Goal: Task Accomplishment & Management: Complete application form

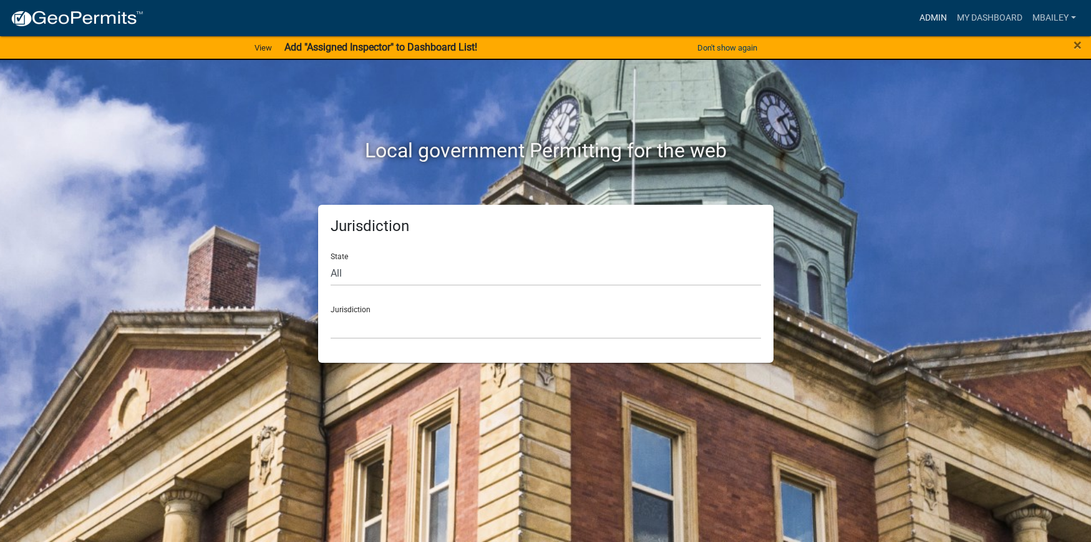
click at [934, 20] on link "Admin" at bounding box center [933, 18] width 37 height 24
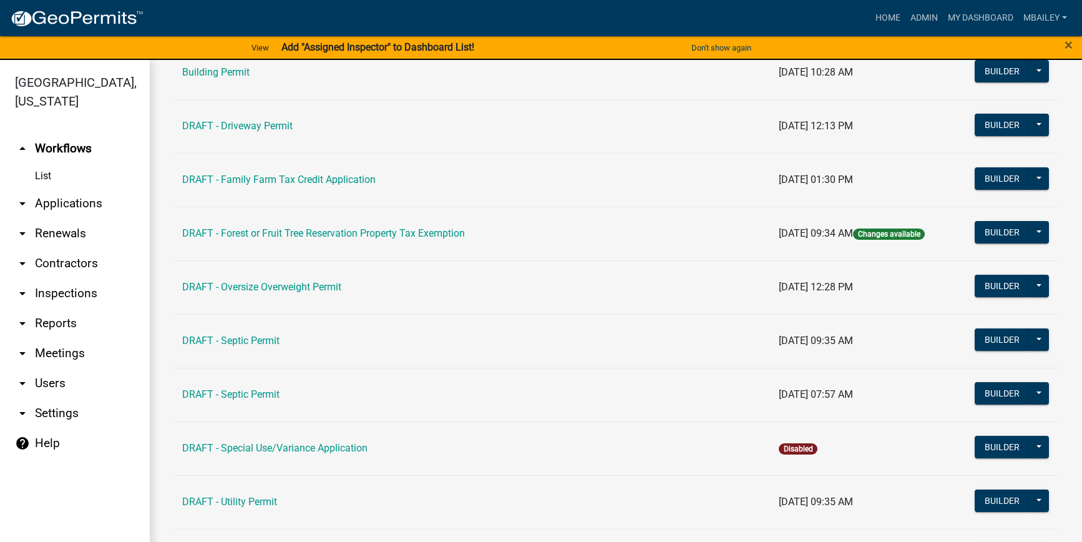
scroll to position [312, 0]
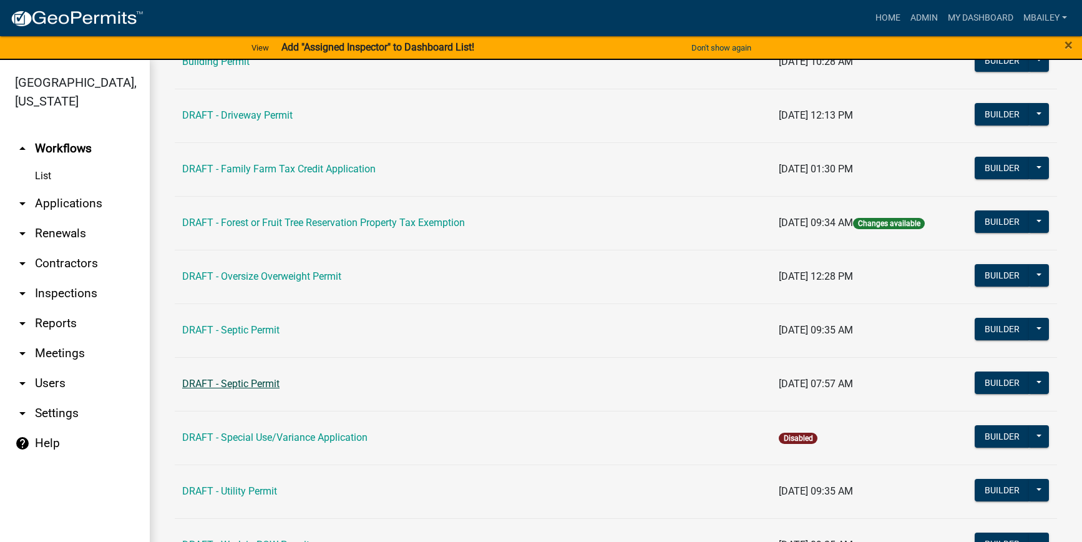
click at [228, 379] on link "DRAFT - Septic Permit" at bounding box center [230, 383] width 97 height 12
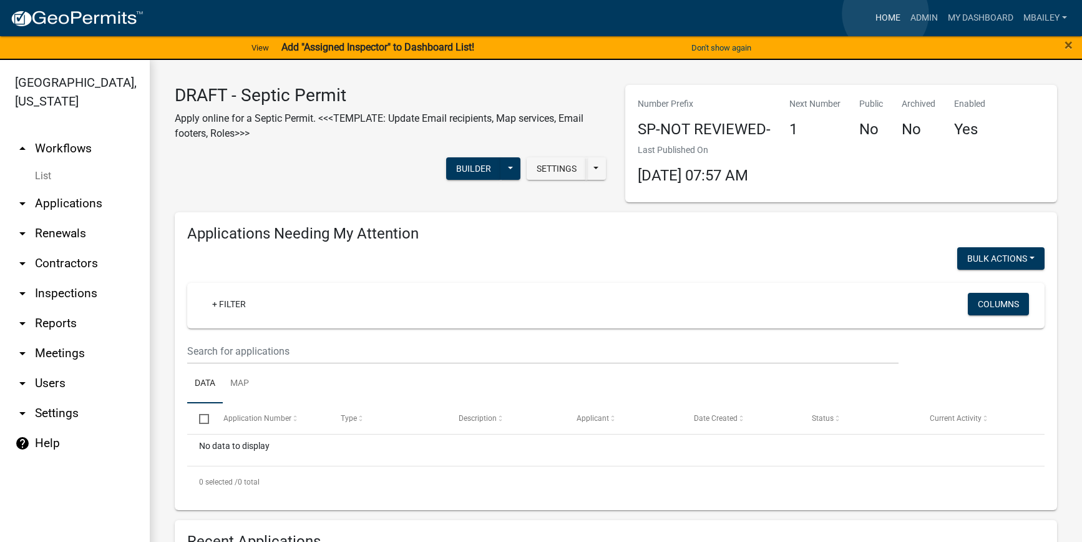
click at [885, 14] on link "Home" at bounding box center [887, 18] width 35 height 24
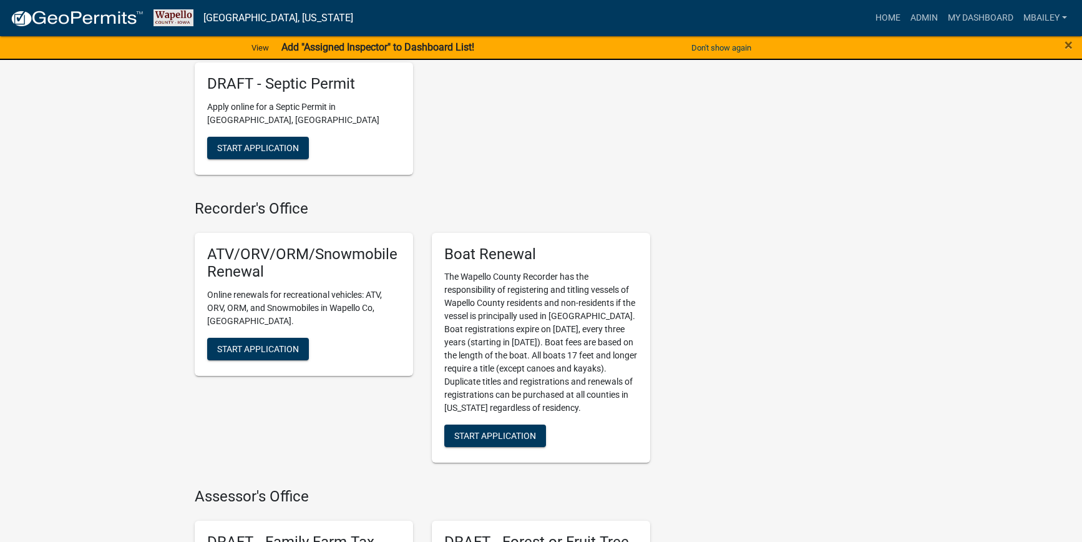
scroll to position [437, 0]
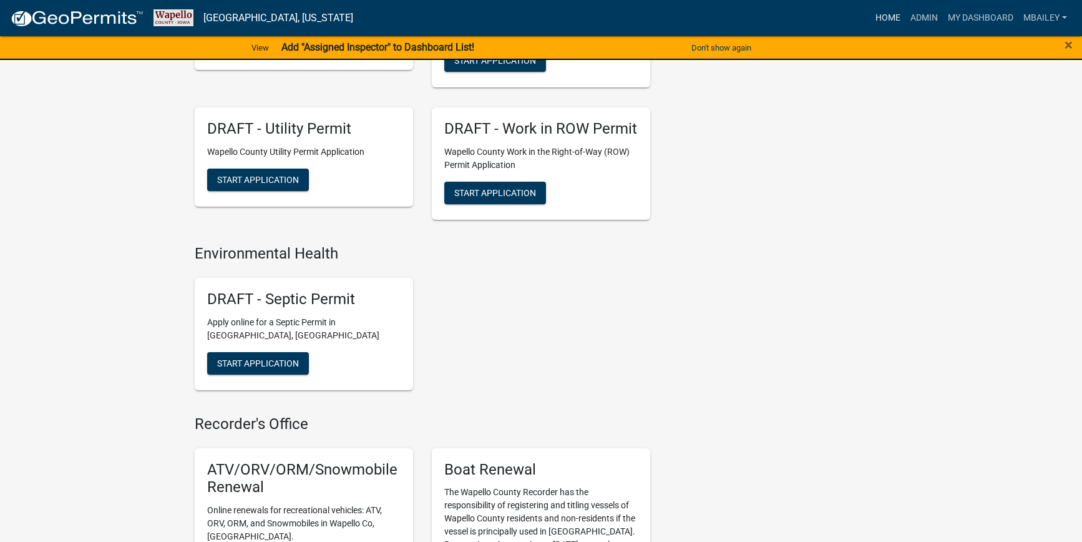
click at [877, 20] on link "Home" at bounding box center [887, 18] width 35 height 24
click at [918, 20] on link "Admin" at bounding box center [923, 18] width 37 height 24
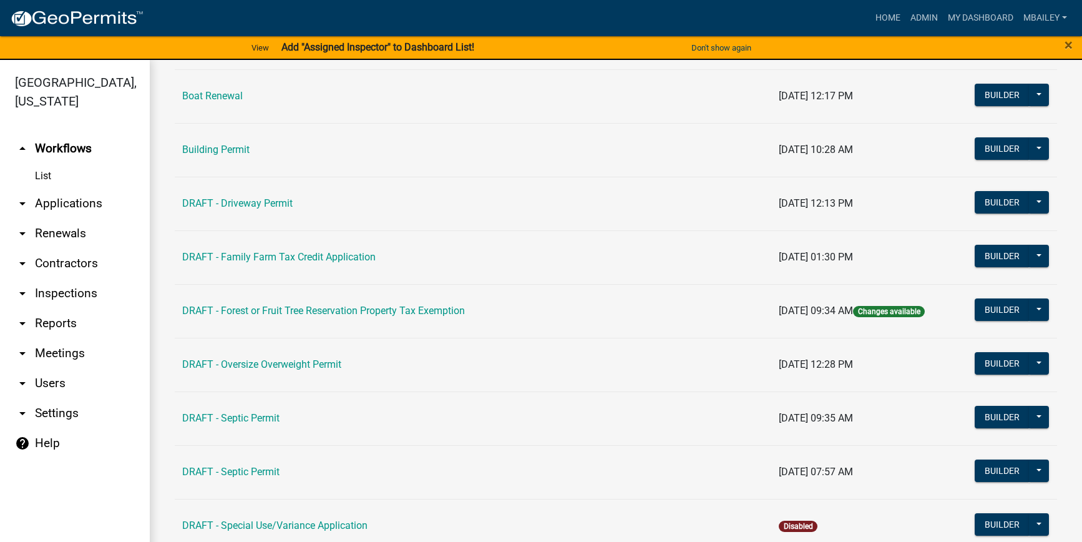
scroll to position [250, 0]
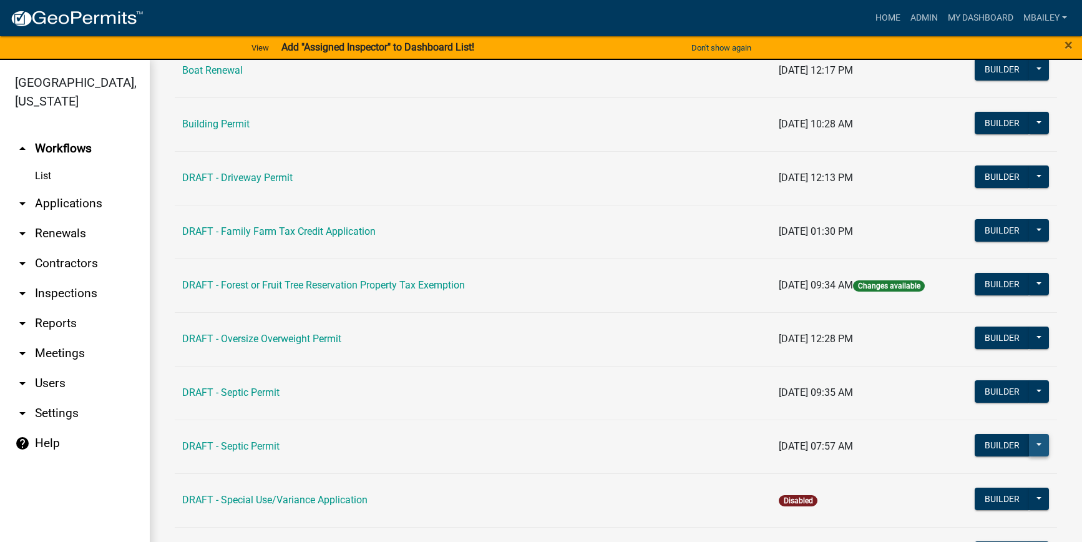
click at [1029, 447] on button at bounding box center [1039, 445] width 20 height 22
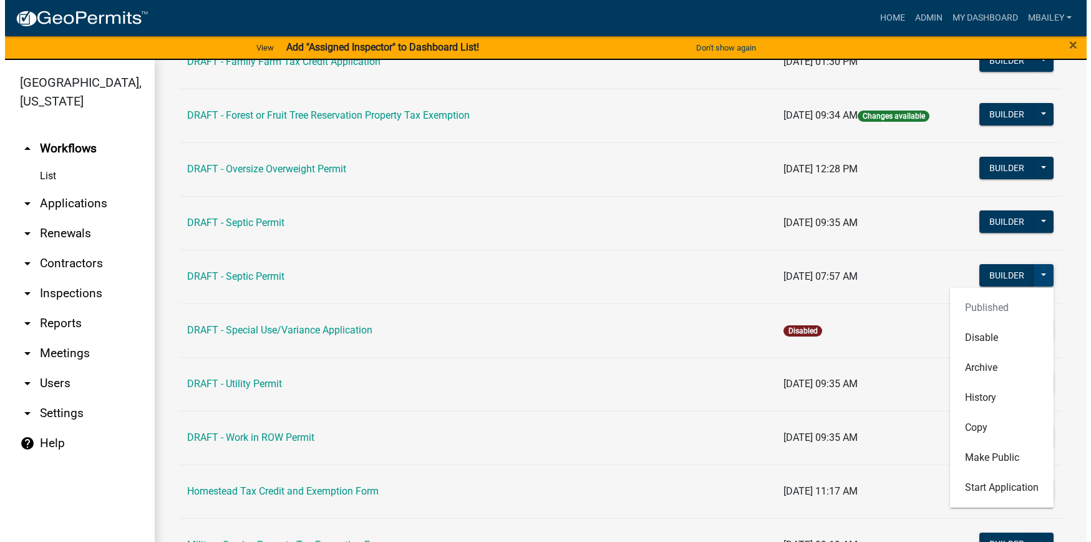
scroll to position [437, 0]
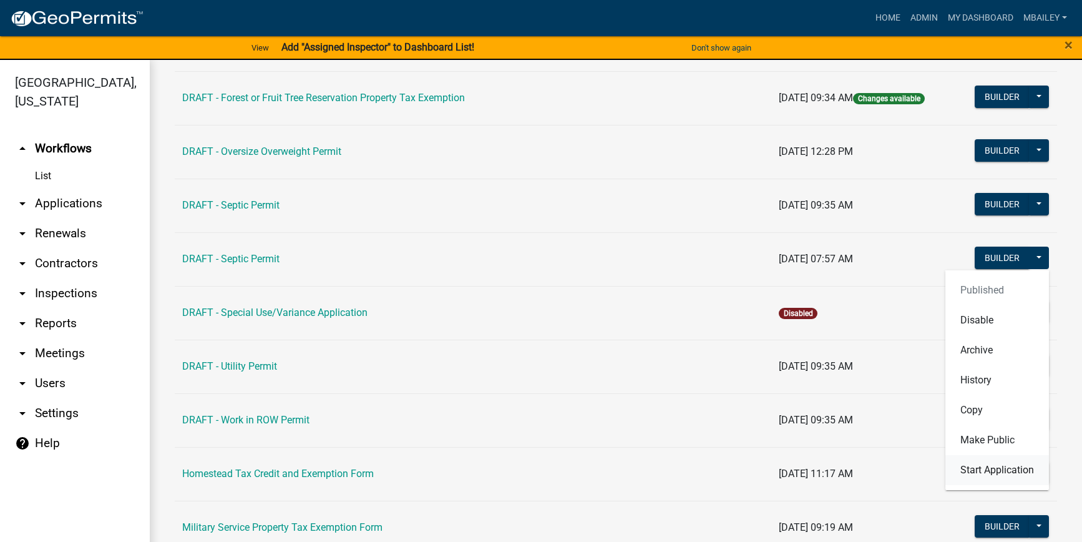
click at [989, 469] on button "Start Application" at bounding box center [997, 470] width 104 height 30
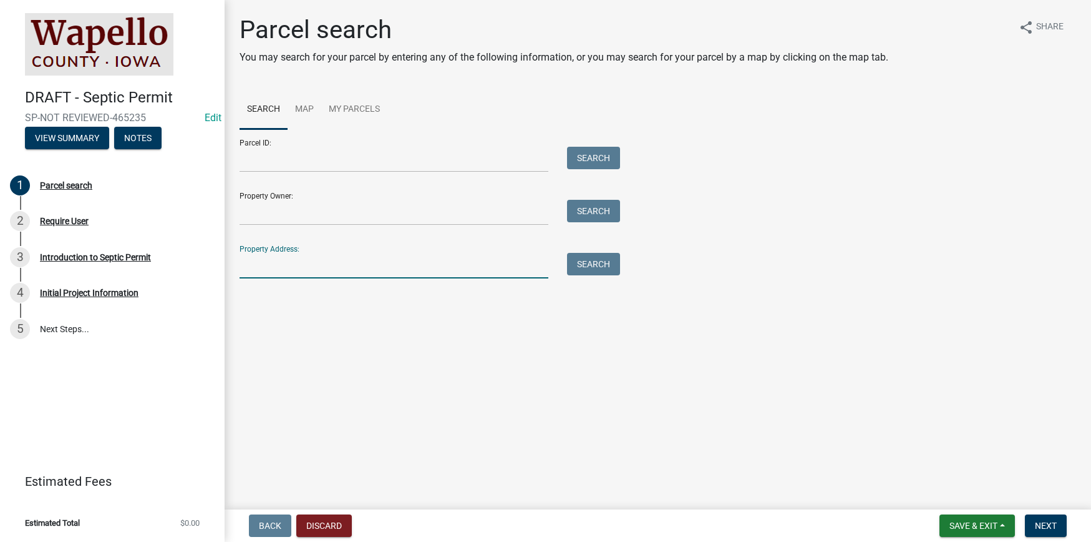
click at [242, 265] on input "Property Address:" at bounding box center [394, 266] width 309 height 26
type input "13071"
click at [600, 262] on button "Search" at bounding box center [593, 264] width 53 height 22
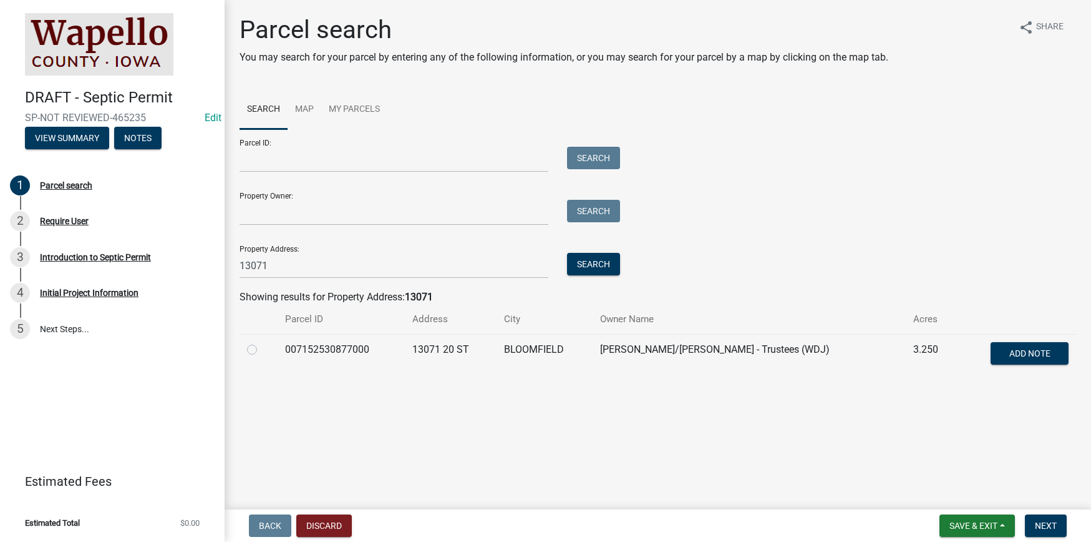
click at [262, 342] on label at bounding box center [262, 342] width 0 height 0
click at [262, 348] on input "radio" at bounding box center [266, 346] width 8 height 8
radio input "true"
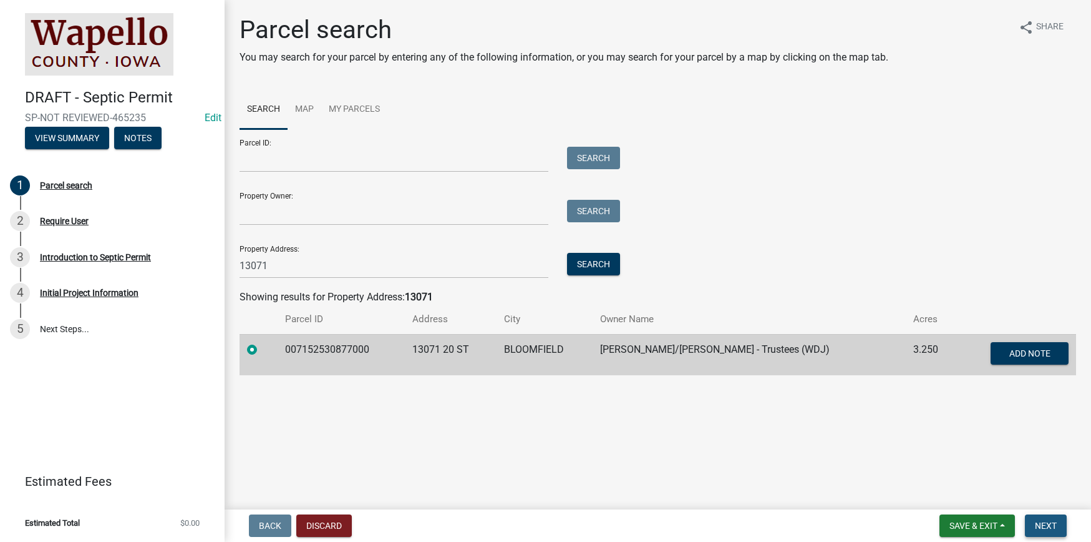
click at [1034, 523] on button "Next" at bounding box center [1046, 525] width 42 height 22
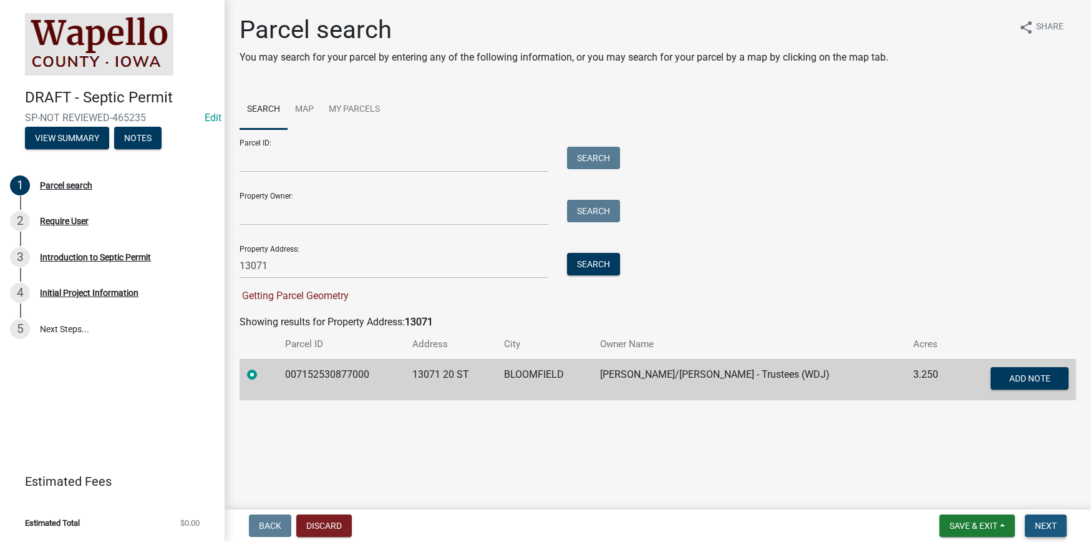
click at [1046, 523] on span "Next" at bounding box center [1046, 525] width 22 height 10
click at [247, 161] on input "Parcel ID:" at bounding box center [394, 160] width 309 height 26
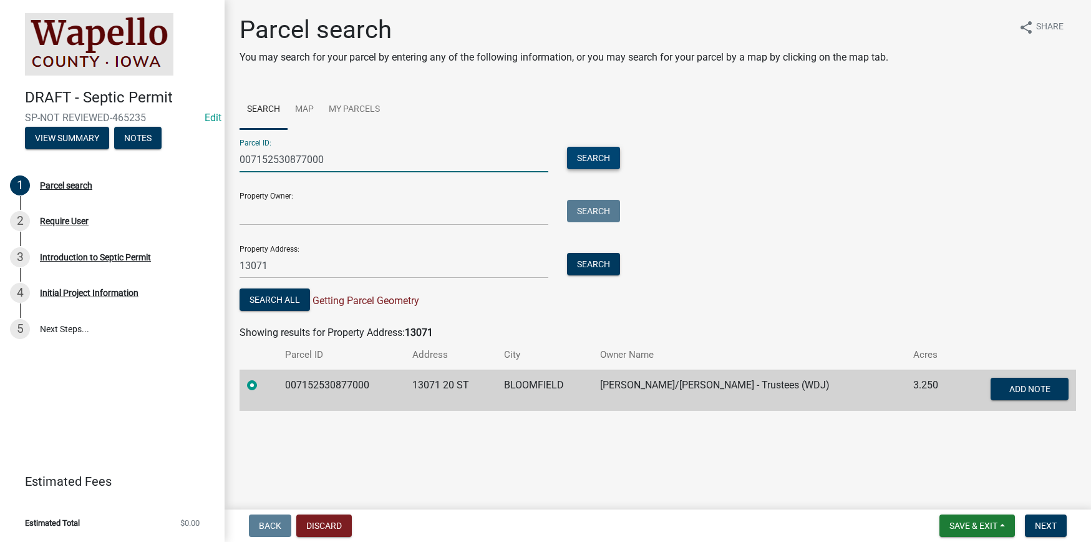
type input "007152530877000"
click at [603, 162] on button "Search" at bounding box center [593, 158] width 53 height 22
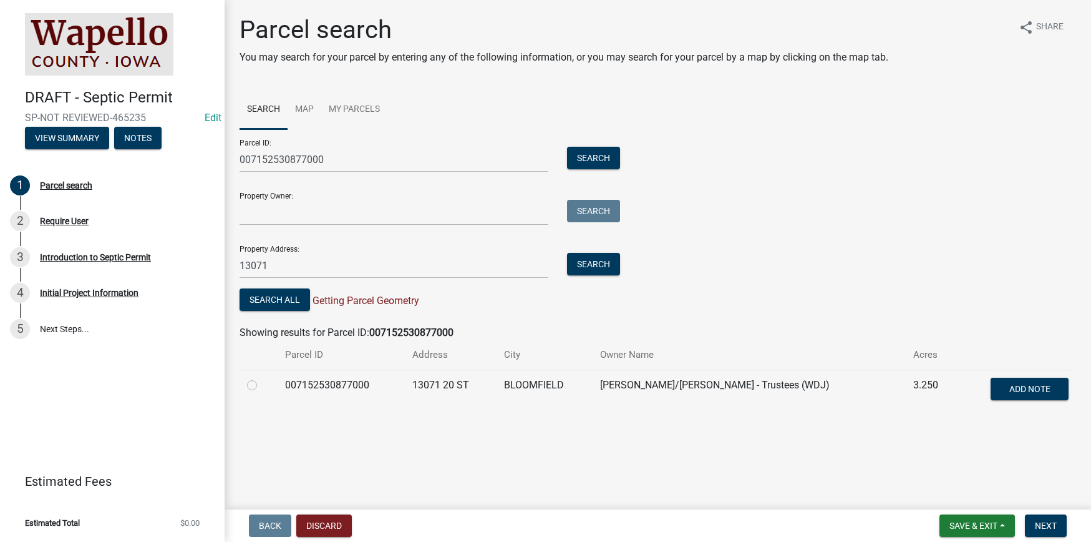
click at [262, 377] on label at bounding box center [262, 377] width 0 height 0
click at [262, 384] on input "radio" at bounding box center [266, 381] width 8 height 8
radio input "true"
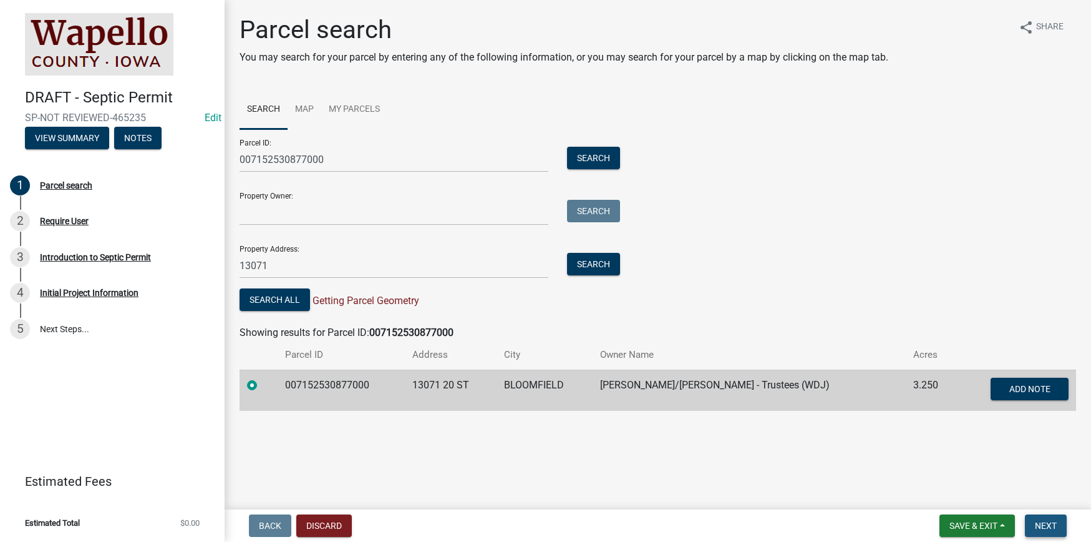
click at [1056, 524] on span "Next" at bounding box center [1046, 525] width 22 height 10
click at [1039, 522] on span "Next" at bounding box center [1046, 525] width 22 height 10
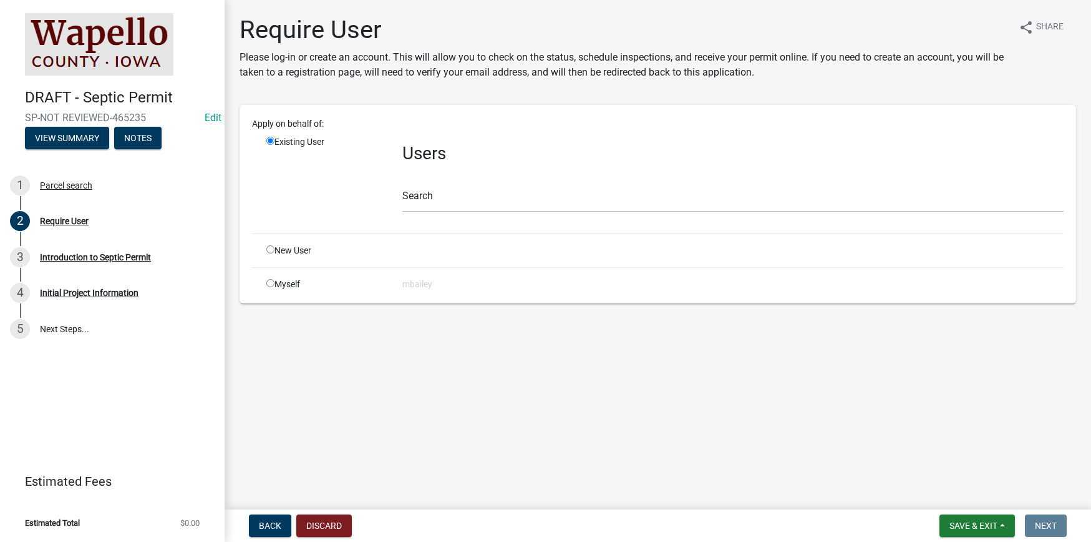
click at [273, 284] on input "radio" at bounding box center [270, 283] width 8 height 8
radio input "true"
radio input "false"
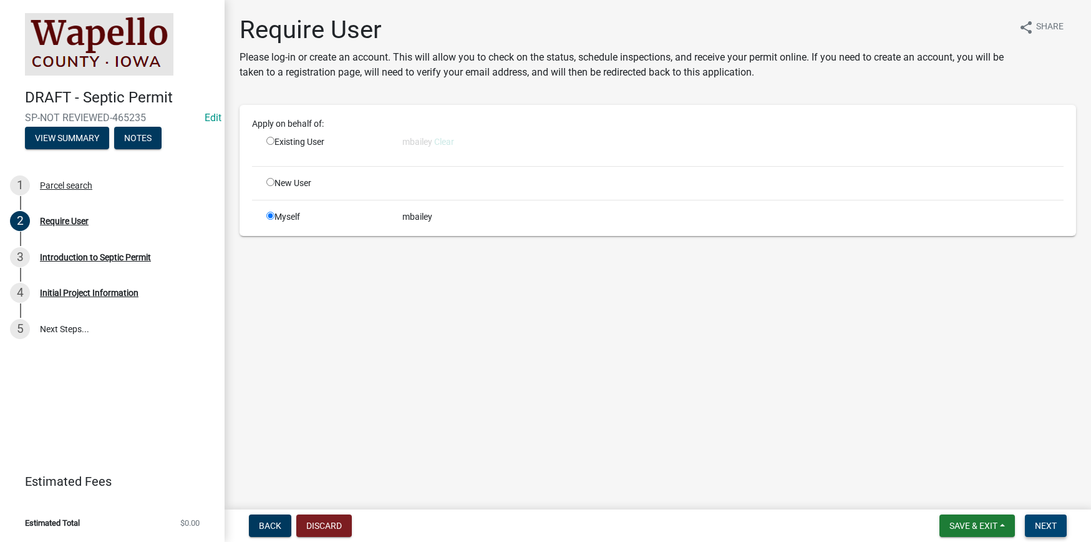
click at [1052, 525] on span "Next" at bounding box center [1046, 525] width 22 height 10
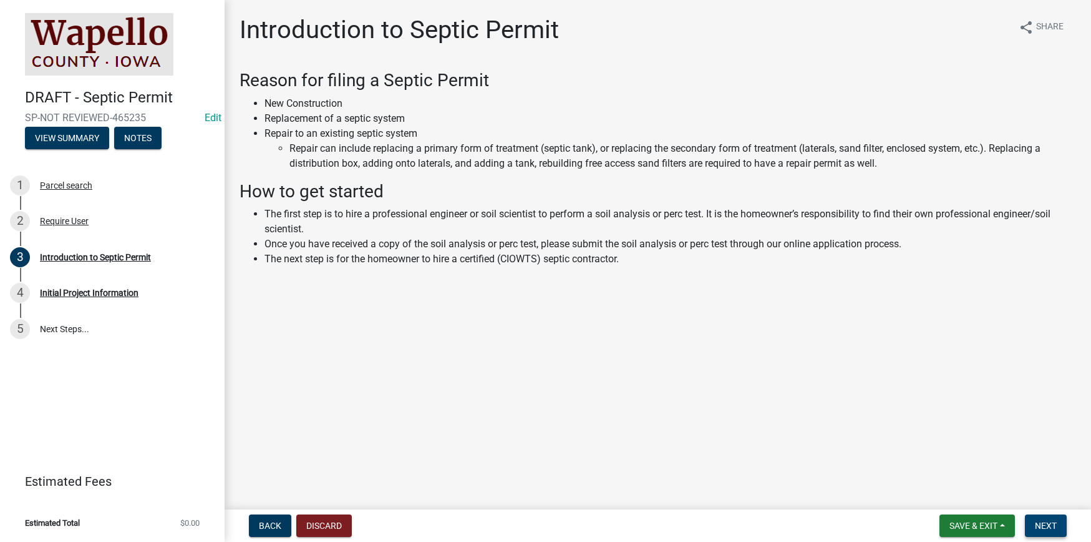
click at [1052, 520] on span "Next" at bounding box center [1046, 525] width 22 height 10
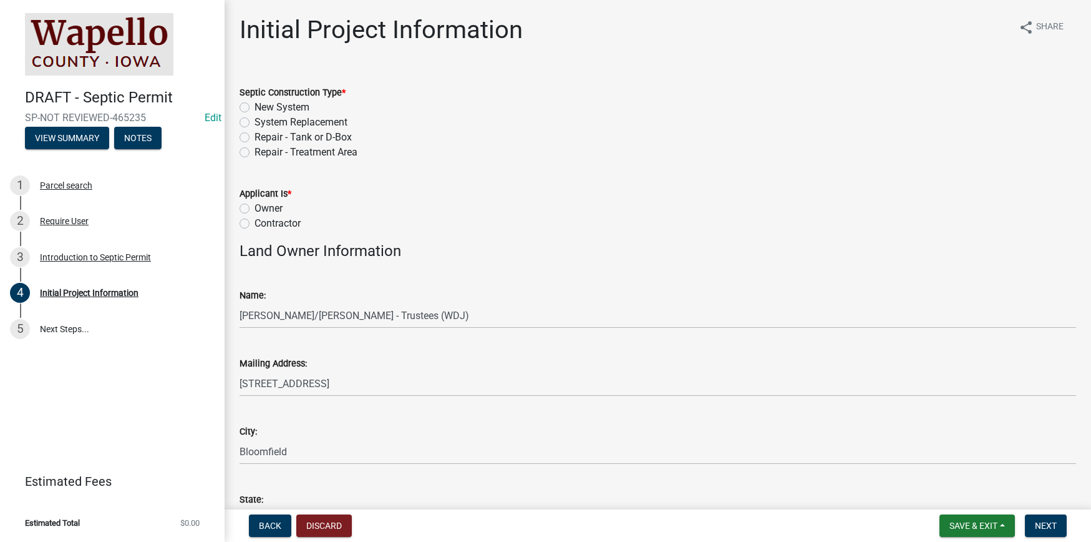
click at [255, 107] on label "New System" at bounding box center [282, 107] width 55 height 15
click at [255, 107] on input "New System" at bounding box center [259, 104] width 8 height 8
radio input "true"
click at [255, 222] on label "Contractor" at bounding box center [278, 223] width 46 height 15
click at [255, 222] on input "Contractor" at bounding box center [259, 220] width 8 height 8
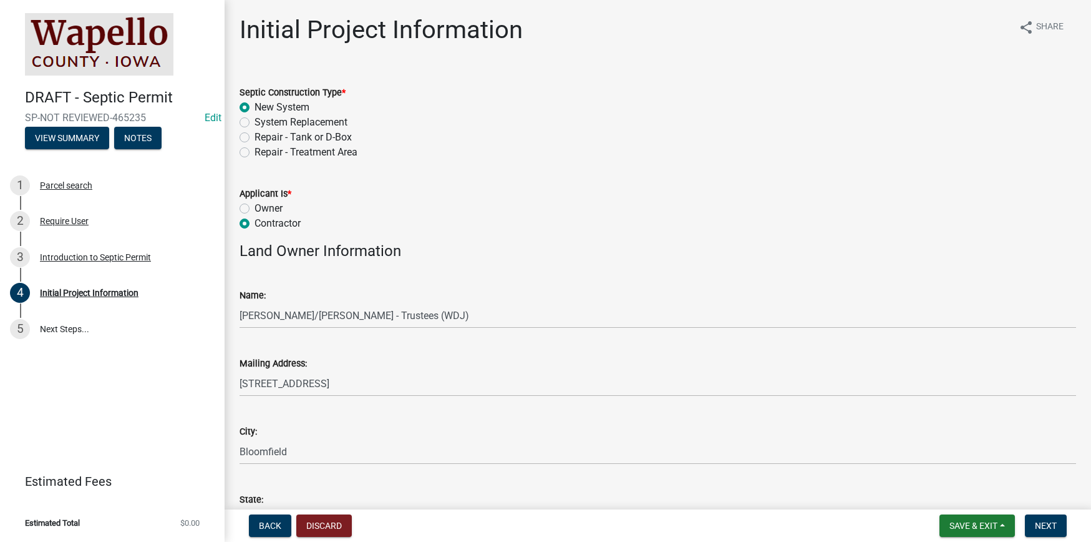
radio input "true"
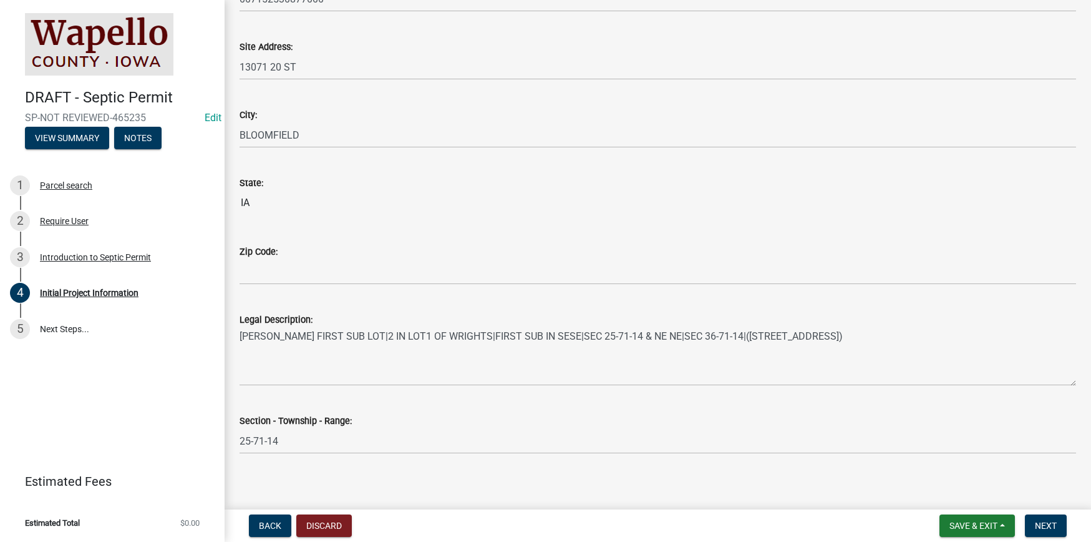
scroll to position [829, 0]
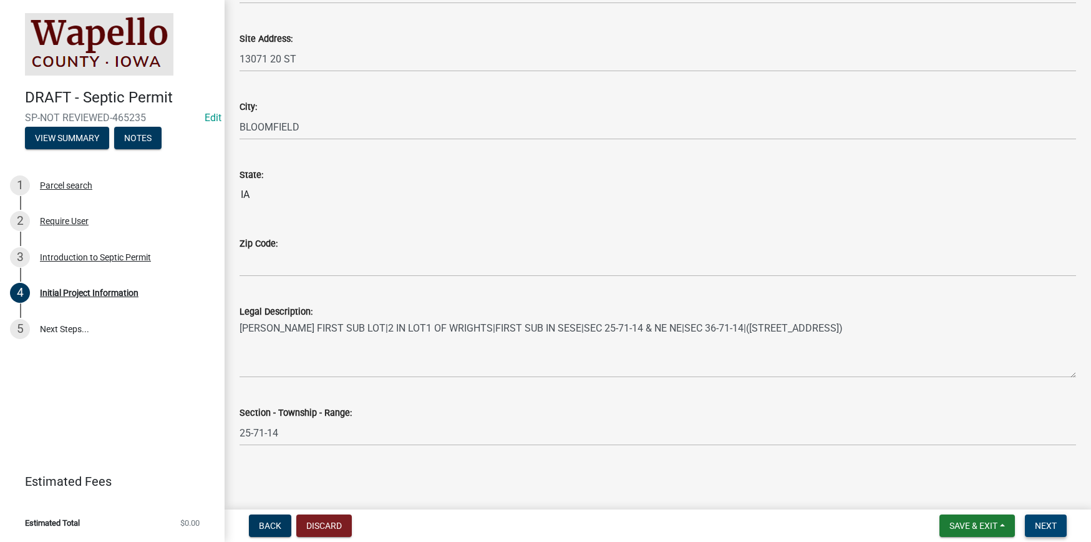
click at [1051, 522] on span "Next" at bounding box center [1046, 525] width 22 height 10
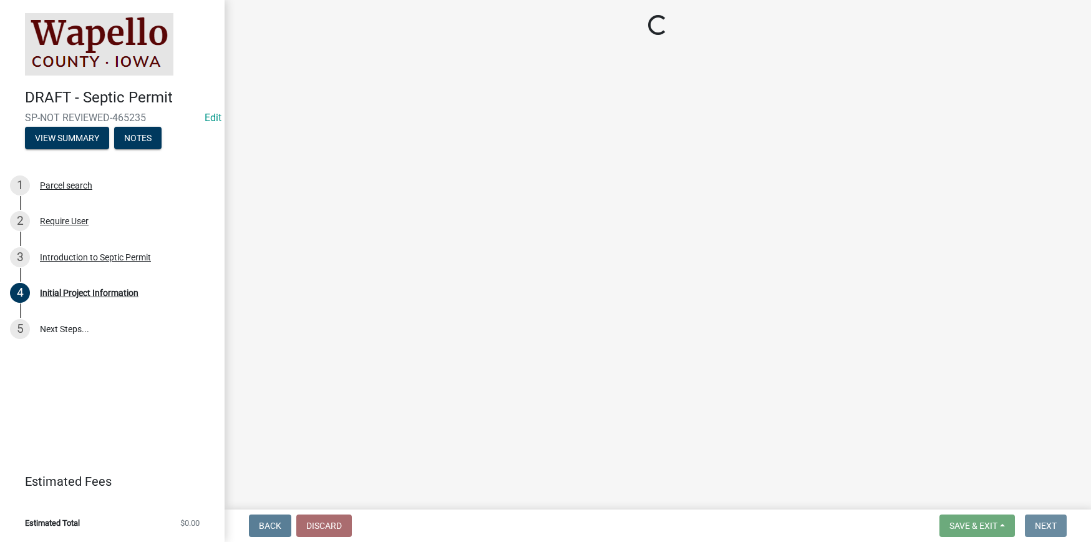
scroll to position [0, 0]
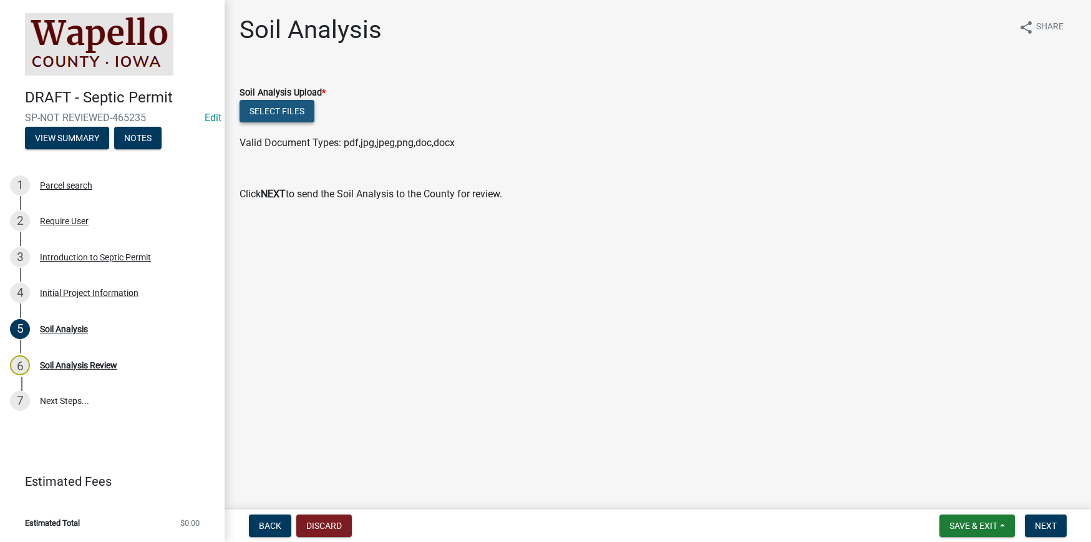
click at [298, 109] on button "Select files" at bounding box center [277, 111] width 75 height 22
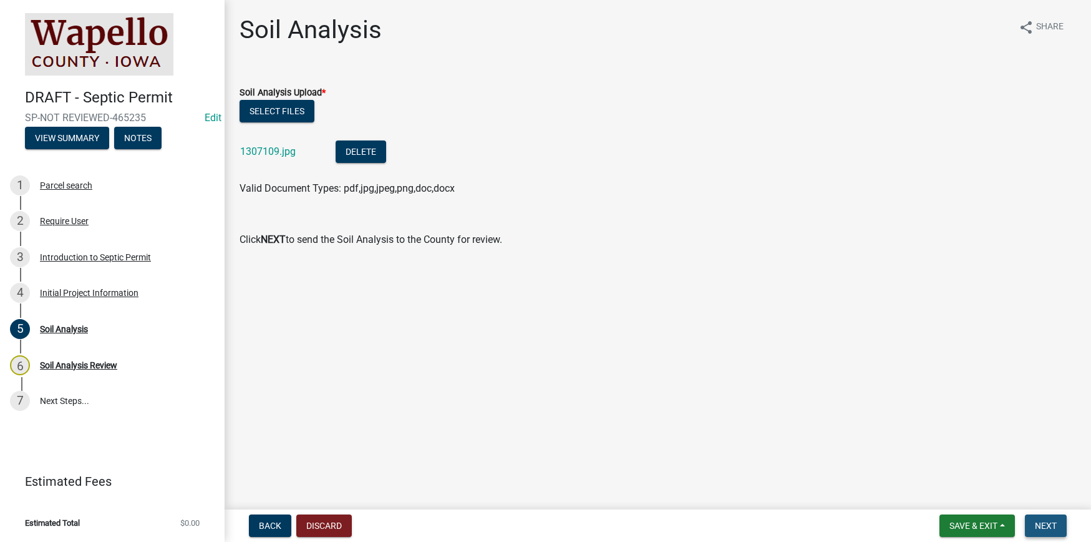
click at [1057, 525] on span "Next" at bounding box center [1046, 525] width 22 height 10
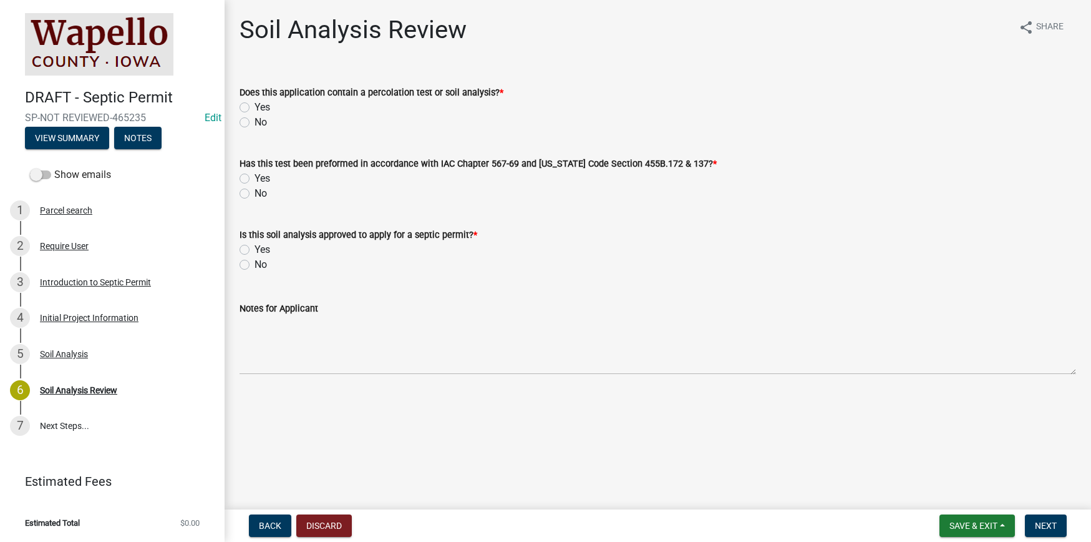
click at [255, 120] on label "No" at bounding box center [261, 122] width 12 height 15
click at [255, 120] on input "No" at bounding box center [259, 119] width 8 height 8
radio input "true"
click at [255, 180] on label "Yes" at bounding box center [263, 178] width 16 height 15
click at [255, 179] on input "Yes" at bounding box center [259, 175] width 8 height 8
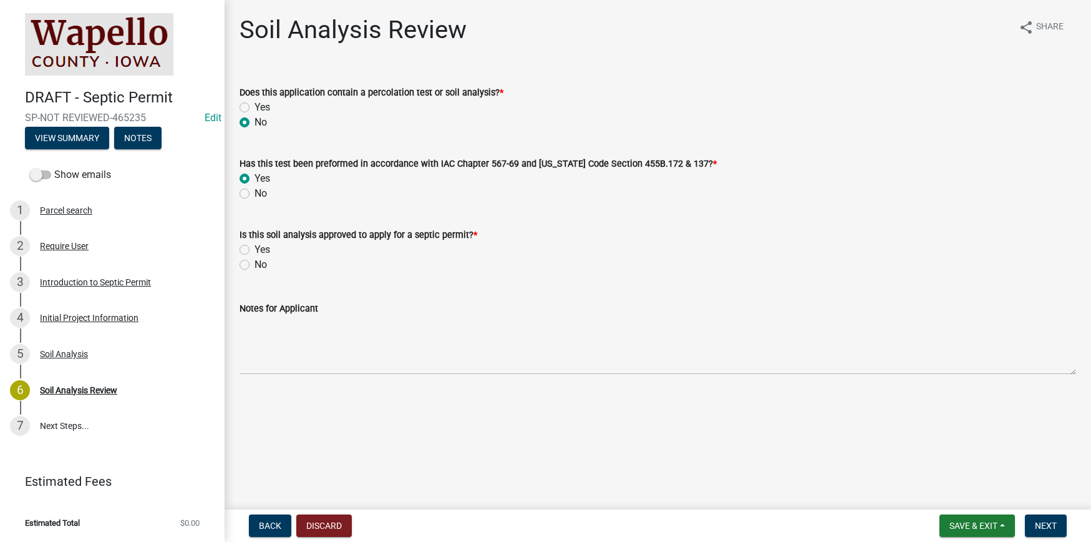
radio input "true"
click at [255, 250] on label "Yes" at bounding box center [263, 249] width 16 height 15
click at [255, 250] on input "Yes" at bounding box center [259, 246] width 8 height 8
radio input "true"
click at [1056, 527] on span "Next" at bounding box center [1046, 525] width 22 height 10
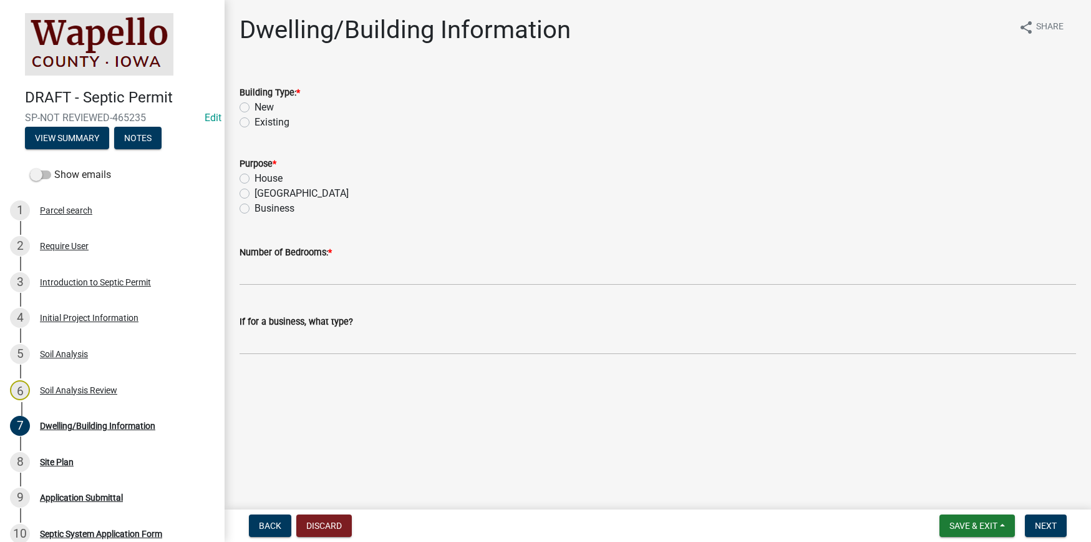
click at [255, 107] on label "New" at bounding box center [264, 107] width 19 height 15
click at [255, 107] on input "New" at bounding box center [259, 104] width 8 height 8
radio input "true"
click at [255, 180] on label "House" at bounding box center [269, 178] width 28 height 15
click at [255, 179] on input "House" at bounding box center [259, 175] width 8 height 8
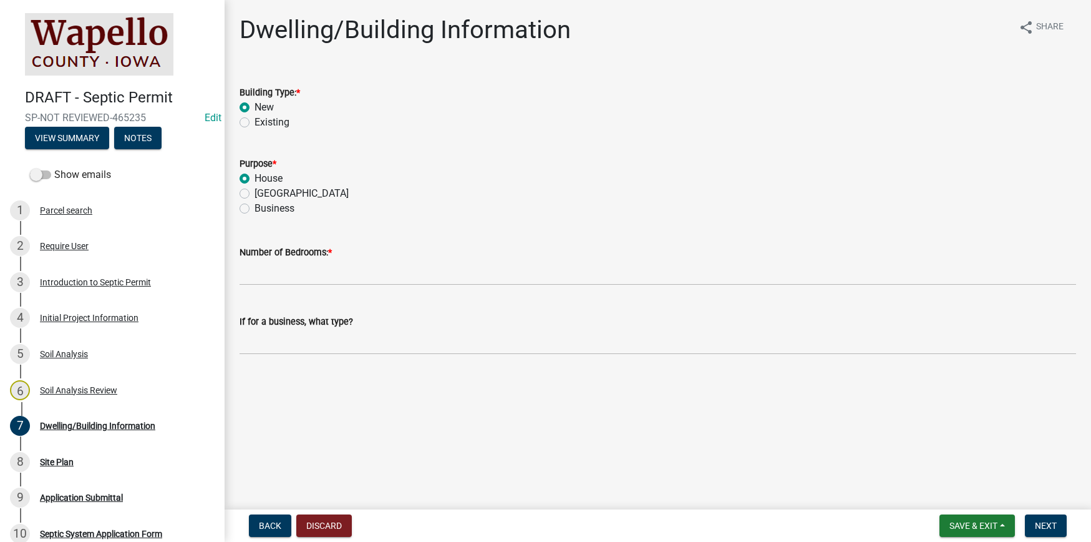
radio input "true"
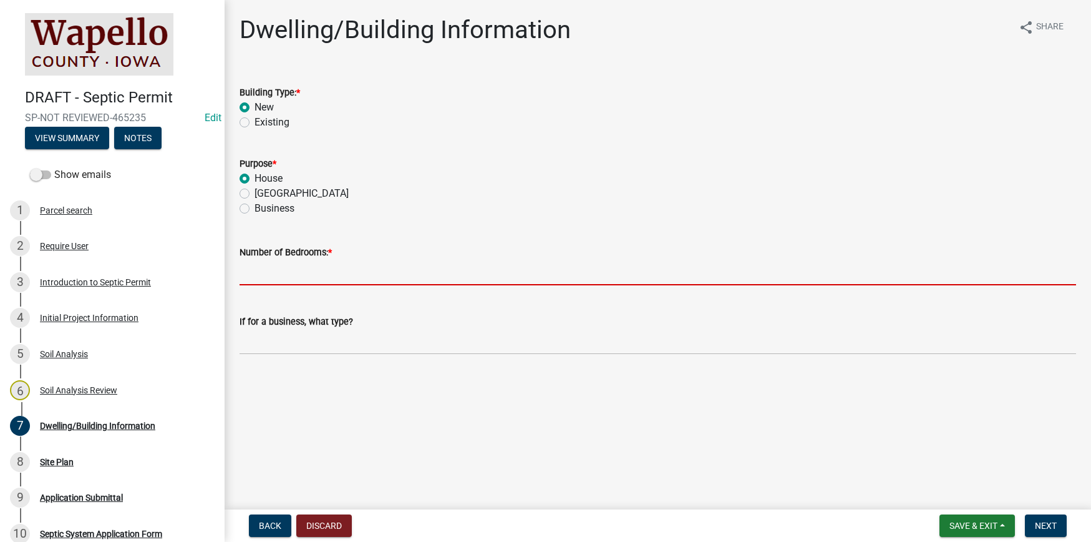
click at [257, 275] on input "text" at bounding box center [658, 273] width 837 height 26
type input "3"
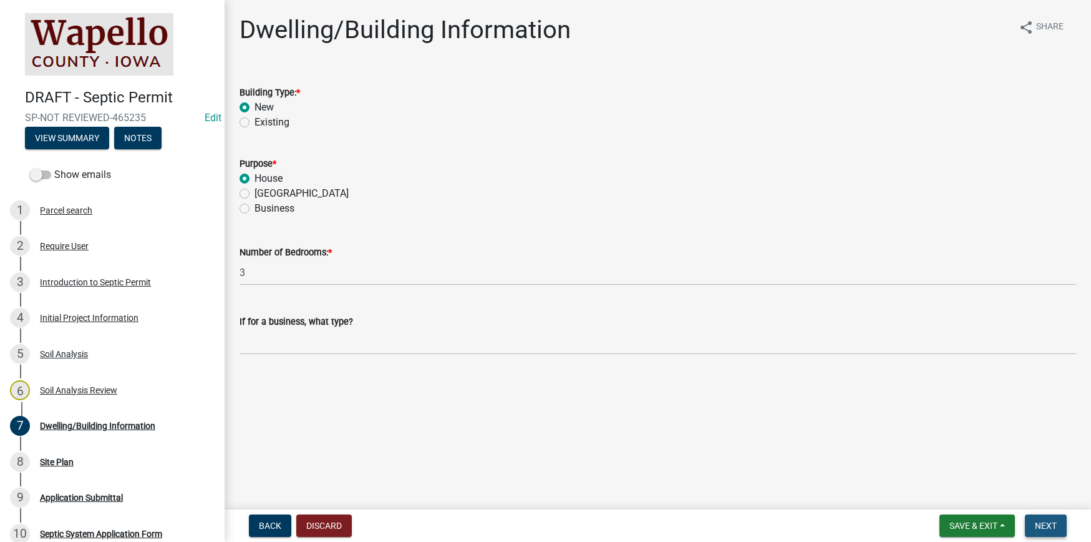
click at [1053, 527] on span "Next" at bounding box center [1046, 525] width 22 height 10
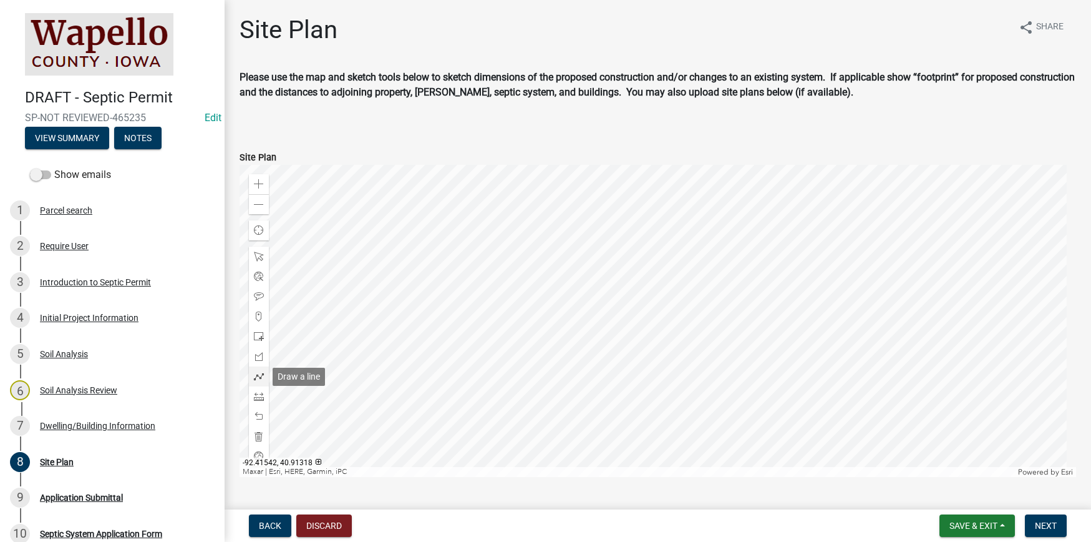
click at [261, 374] on span at bounding box center [259, 376] width 10 height 10
click at [634, 360] on div at bounding box center [658, 321] width 837 height 312
click at [636, 345] on div at bounding box center [658, 321] width 837 height 312
click at [259, 376] on span at bounding box center [259, 376] width 10 height 10
click at [629, 352] on div at bounding box center [658, 321] width 837 height 312
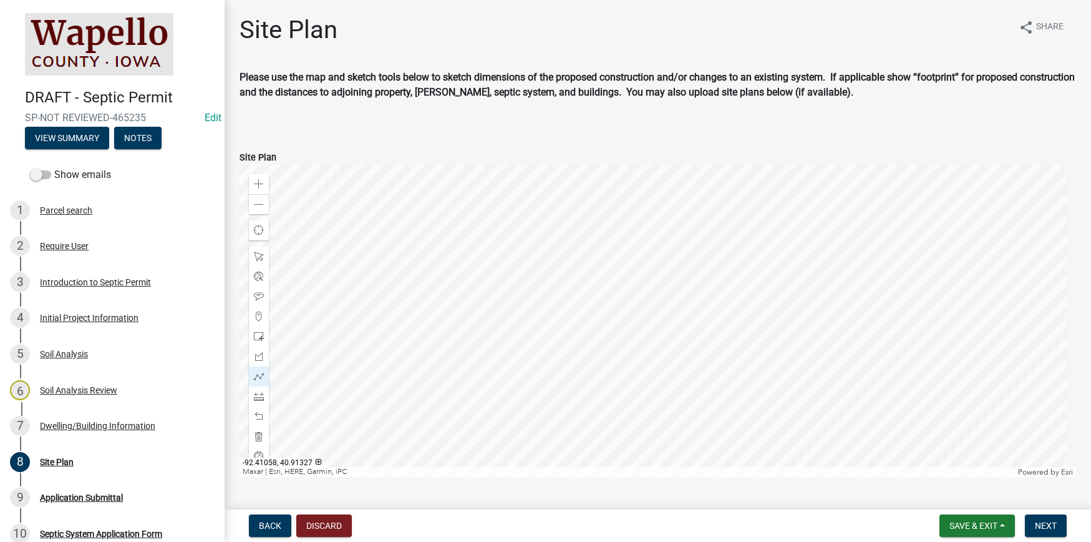
click at [647, 351] on div at bounding box center [658, 321] width 837 height 312
click at [646, 360] on div at bounding box center [658, 321] width 837 height 312
click at [630, 361] on div at bounding box center [658, 321] width 837 height 312
click at [628, 354] on div at bounding box center [658, 321] width 837 height 312
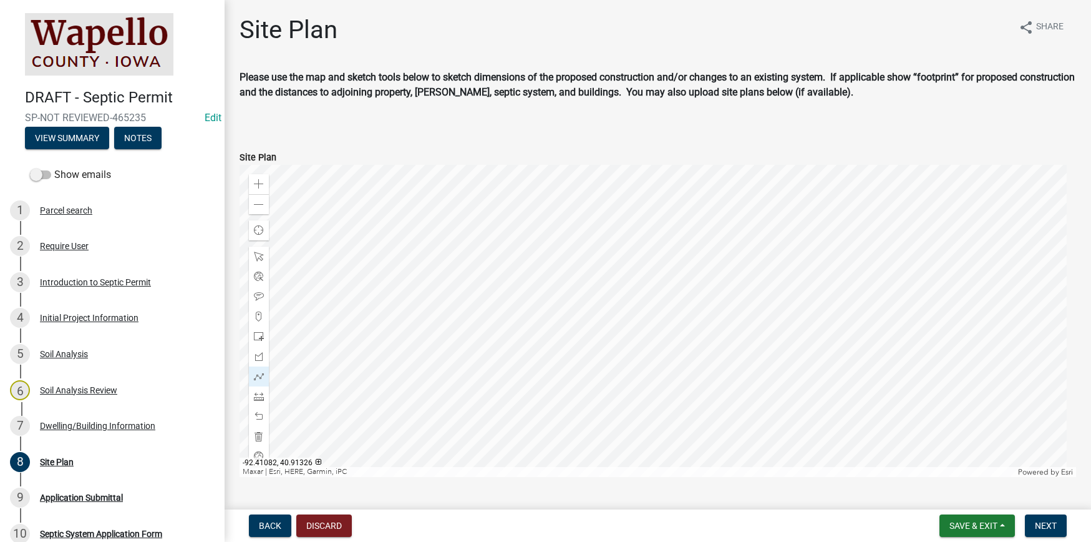
click at [629, 352] on div at bounding box center [658, 321] width 837 height 312
click at [1042, 518] on button "Next" at bounding box center [1046, 525] width 42 height 22
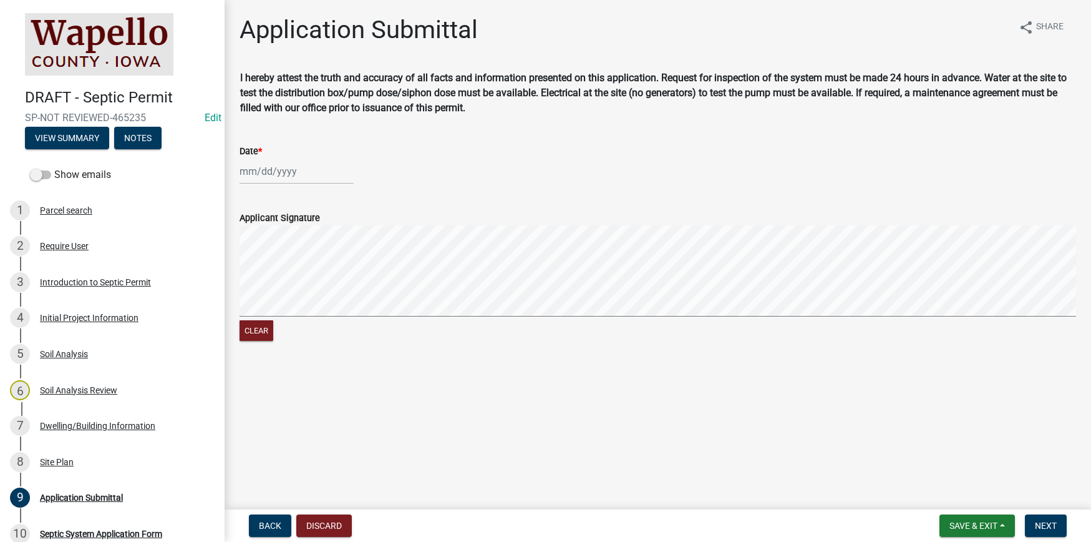
select select "8"
select select "2025"
click at [281, 176] on div "[PERSON_NAME] Feb Mar Apr [PERSON_NAME][DATE] Oct Nov [DATE] 1526 1527 1528 152…" at bounding box center [297, 171] width 114 height 26
click at [254, 294] on div "18" at bounding box center [252, 298] width 20 height 20
type input "[DATE]"
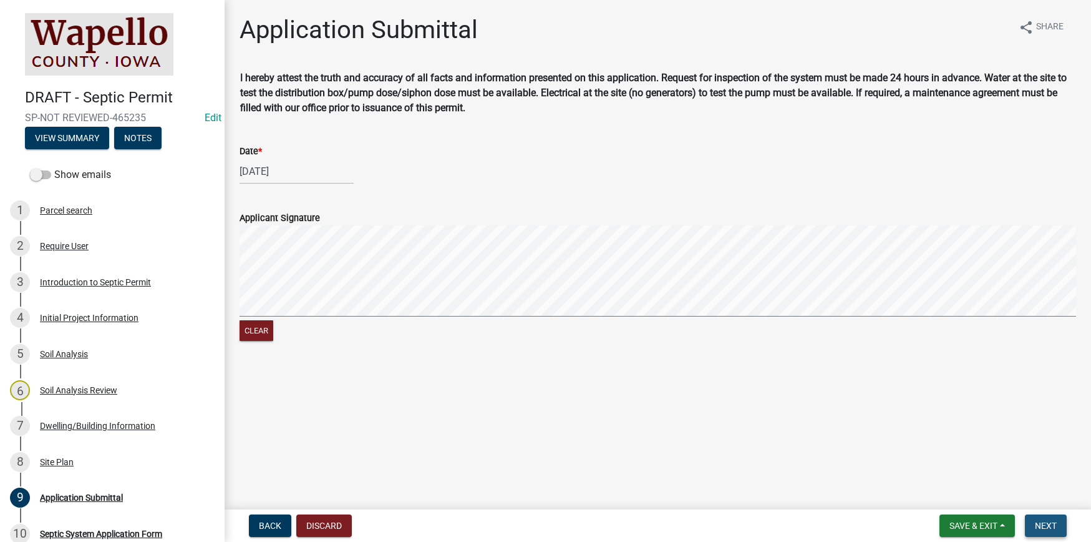
click at [1034, 523] on button "Next" at bounding box center [1046, 525] width 42 height 22
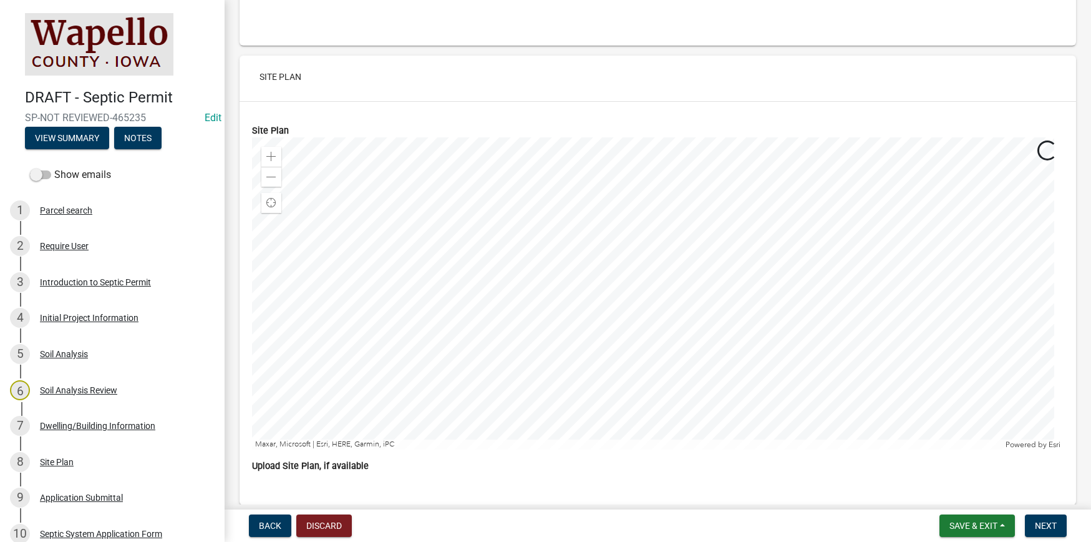
scroll to position [2620, 0]
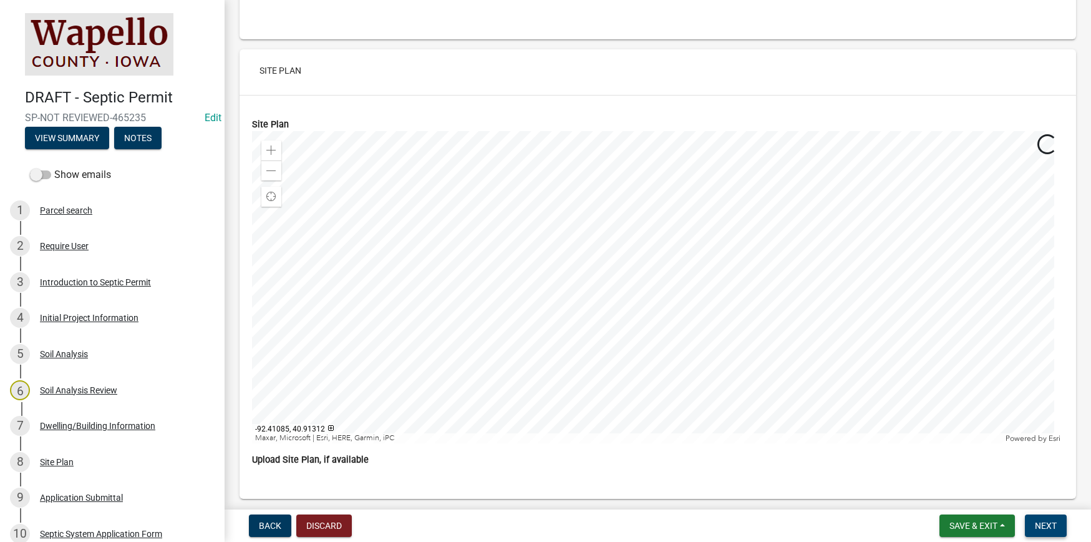
click at [1048, 526] on span "Next" at bounding box center [1046, 525] width 22 height 10
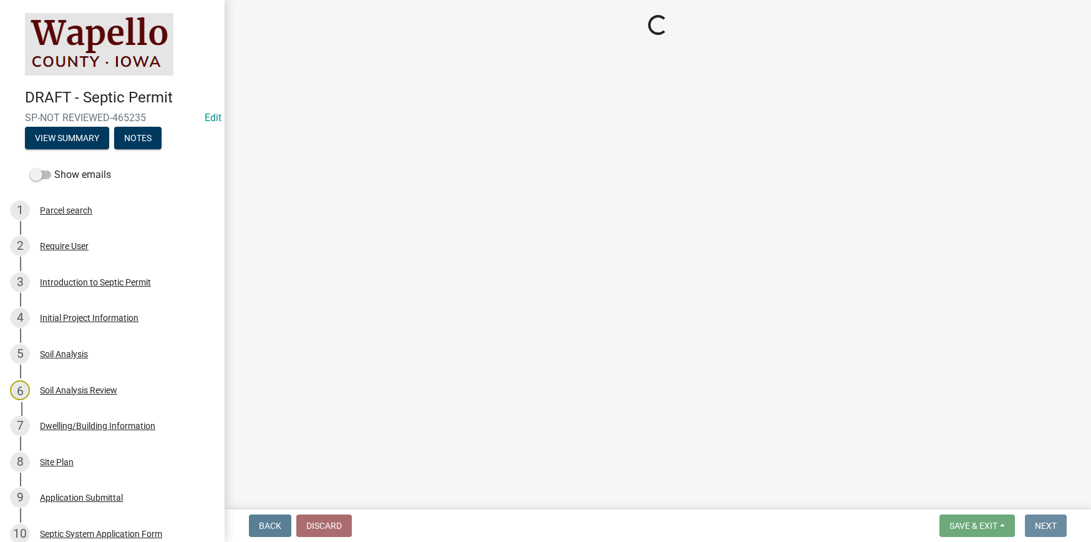
scroll to position [0, 0]
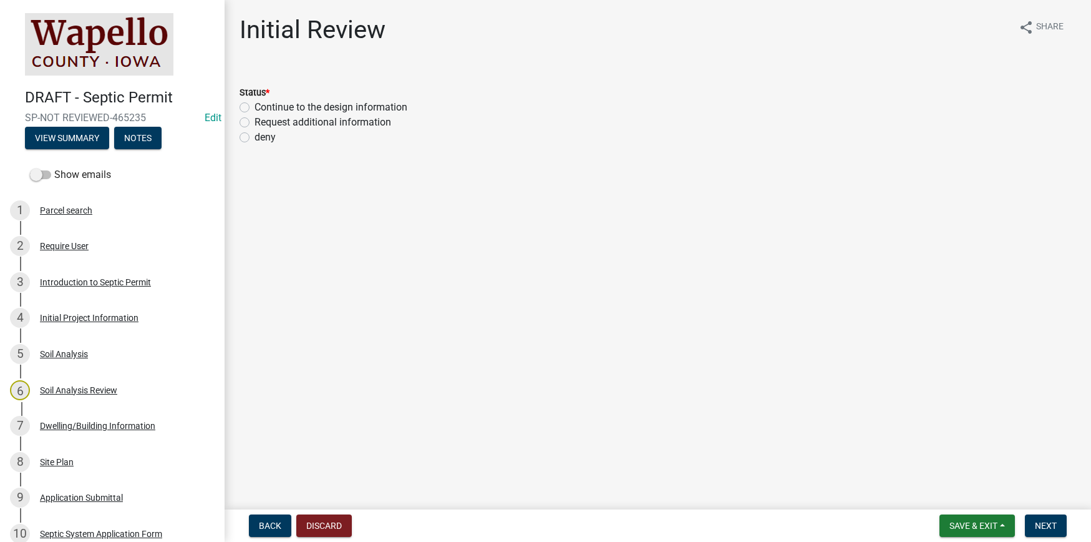
click at [255, 106] on label "Continue to the design information" at bounding box center [331, 107] width 153 height 15
click at [255, 106] on input "Continue to the design information" at bounding box center [259, 104] width 8 height 8
radio input "true"
click at [1043, 521] on span "Next" at bounding box center [1046, 525] width 22 height 10
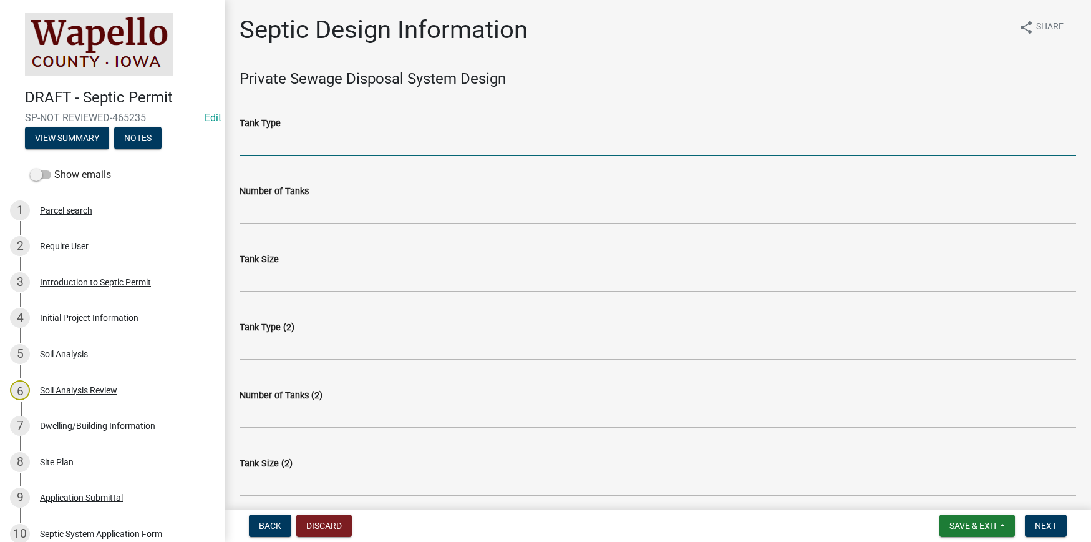
click at [263, 142] on input "Tank Type" at bounding box center [658, 143] width 837 height 26
type input "concrete"
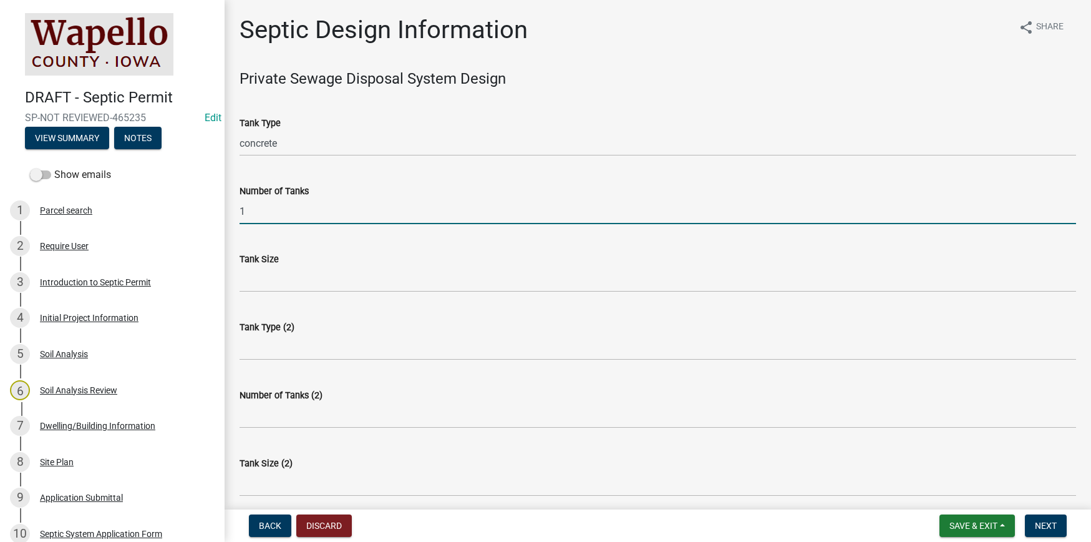
type input "1"
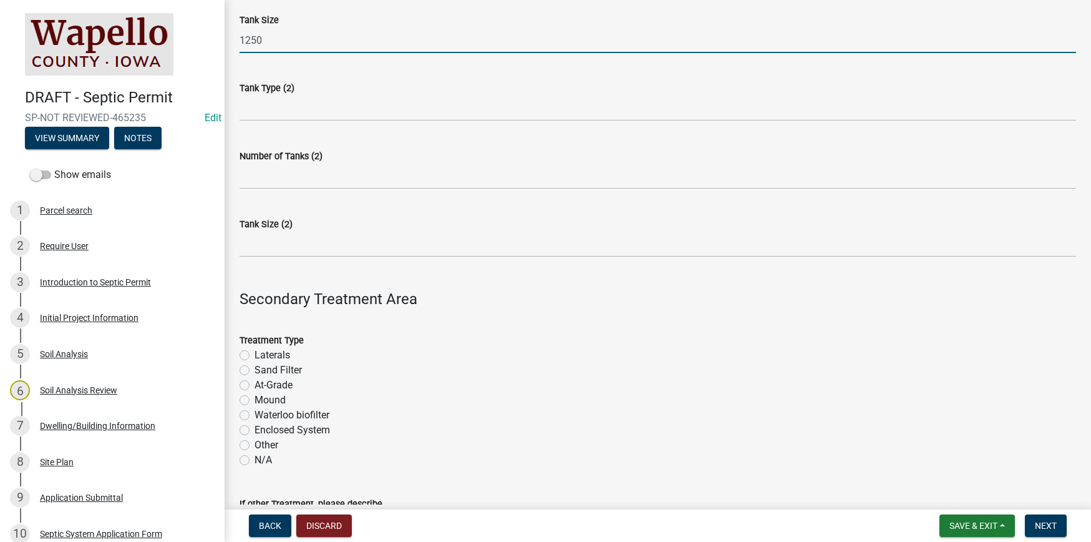
scroll to position [250, 0]
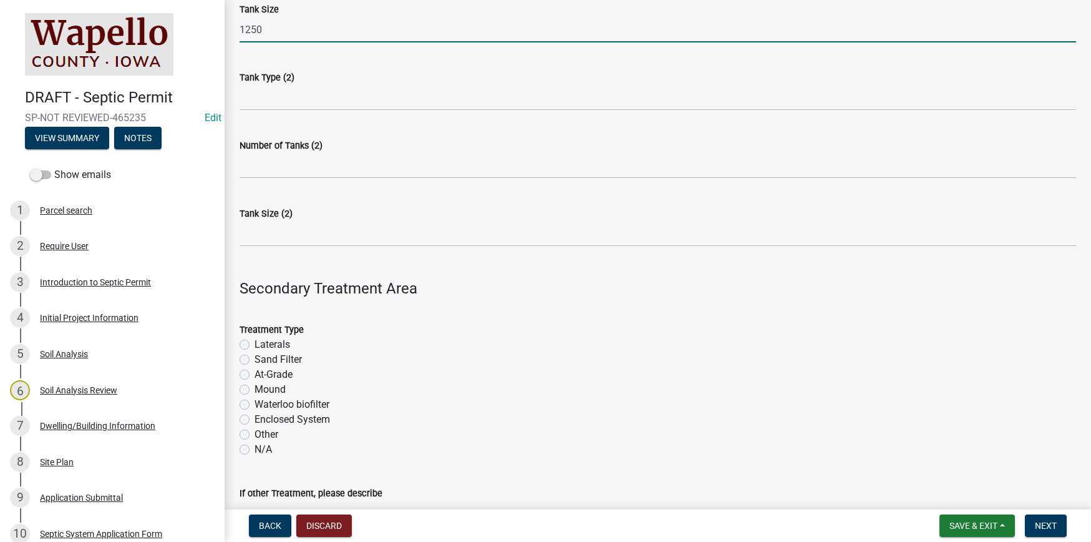
type input "1250"
click at [255, 358] on label "Sand Filter" at bounding box center [278, 359] width 47 height 15
click at [255, 358] on input "Sand Filter" at bounding box center [259, 356] width 8 height 8
radio input "true"
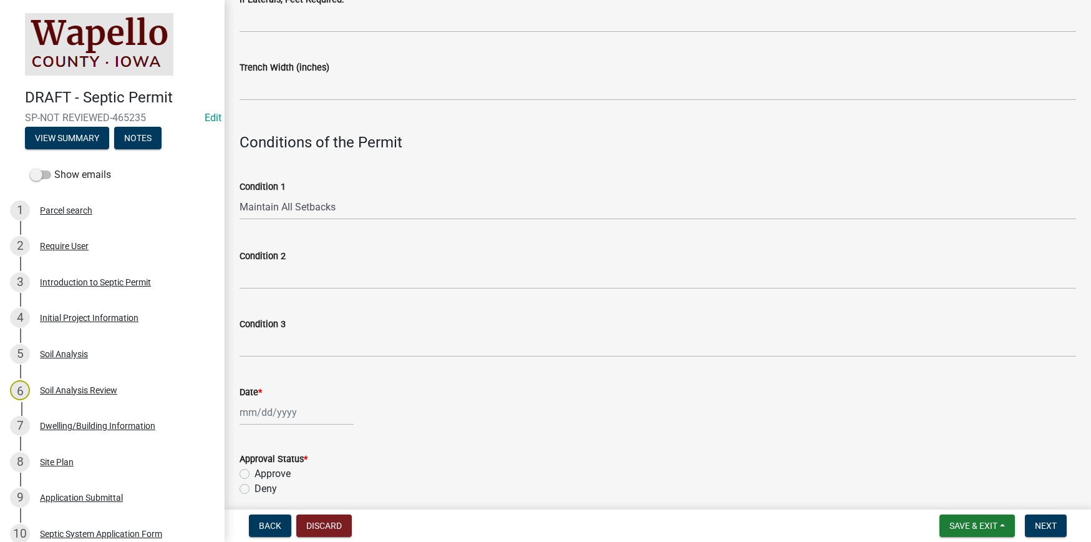
scroll to position [873, 0]
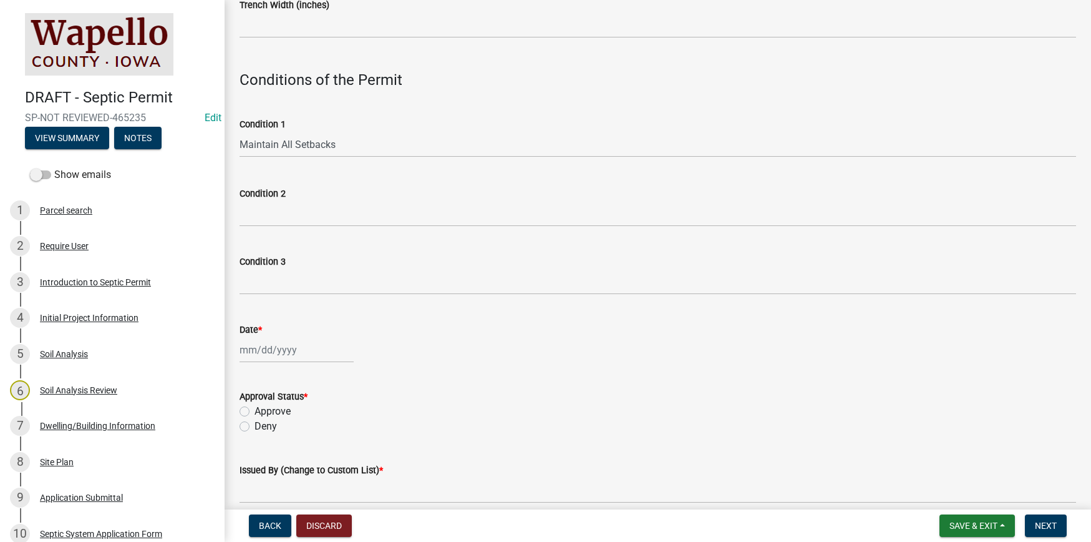
select select "8"
select select "2025"
click at [272, 352] on div "[PERSON_NAME] Feb Mar Apr [PERSON_NAME][DATE] Oct Nov [DATE] 1526 1527 1528 152…" at bounding box center [297, 350] width 114 height 26
click at [255, 281] on div "18" at bounding box center [252, 283] width 20 height 20
type input "[DATE]"
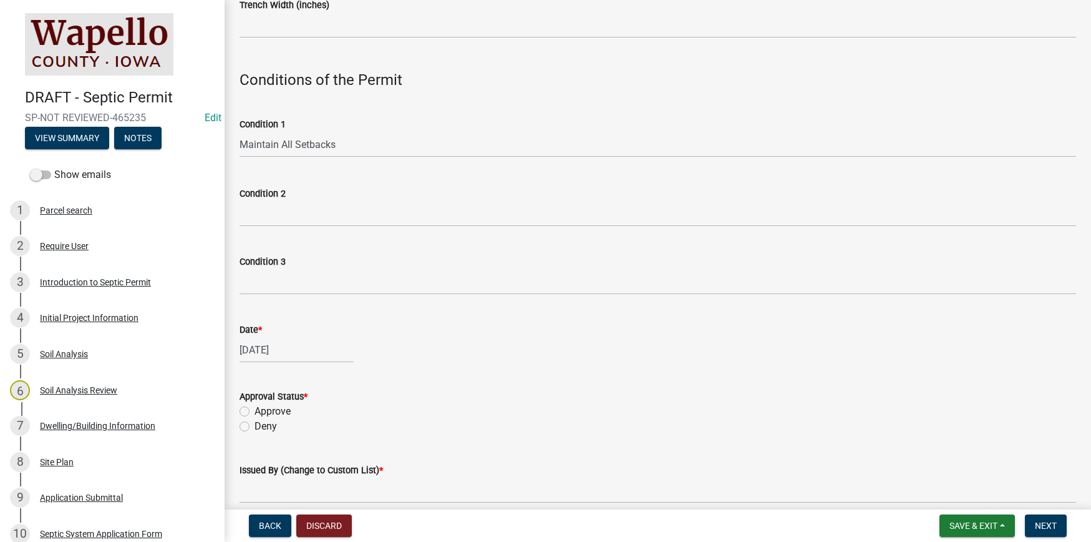
click at [255, 409] on label "Approve" at bounding box center [273, 411] width 36 height 15
click at [255, 409] on input "Approve" at bounding box center [259, 408] width 8 height 8
radio input "true"
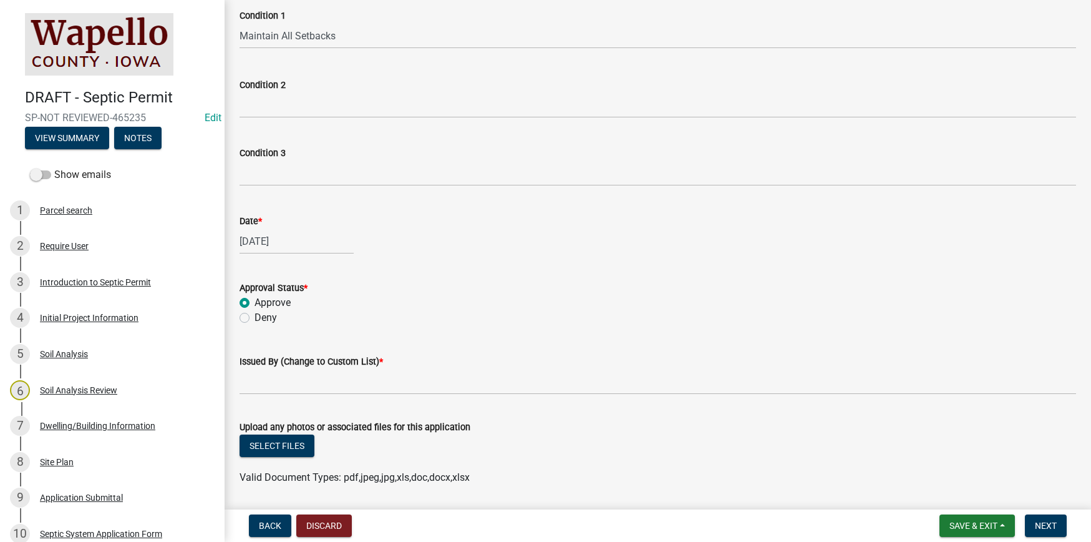
scroll to position [998, 0]
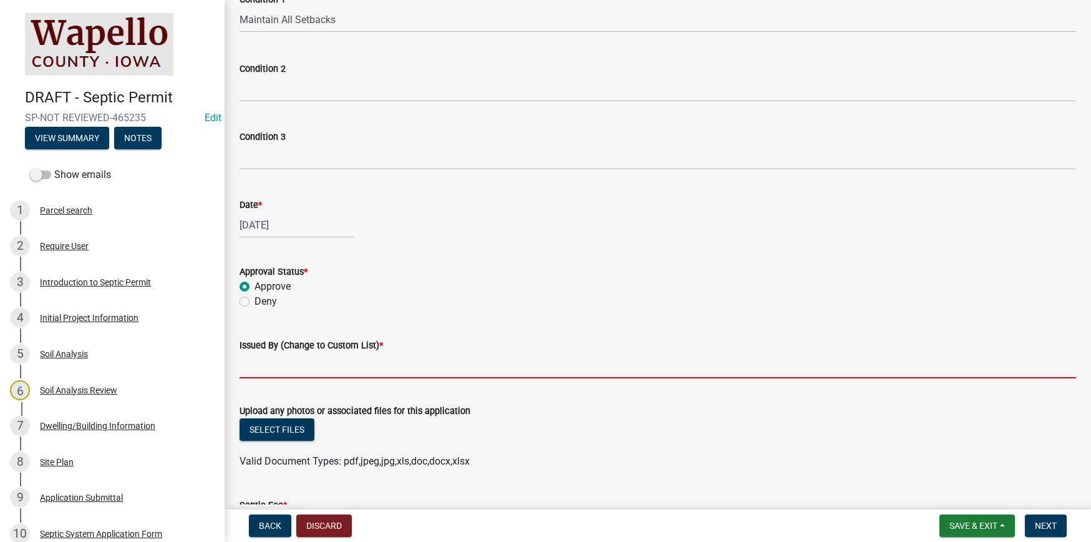
click at [301, 370] on input "Issued By (Change to Custom List) *" at bounding box center [658, 365] width 837 height 26
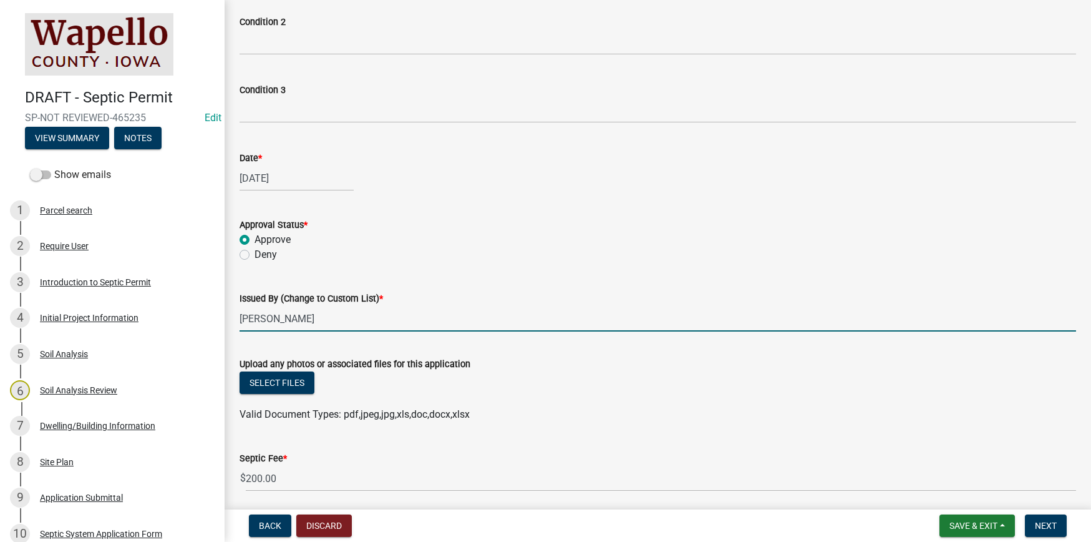
scroll to position [1092, 0]
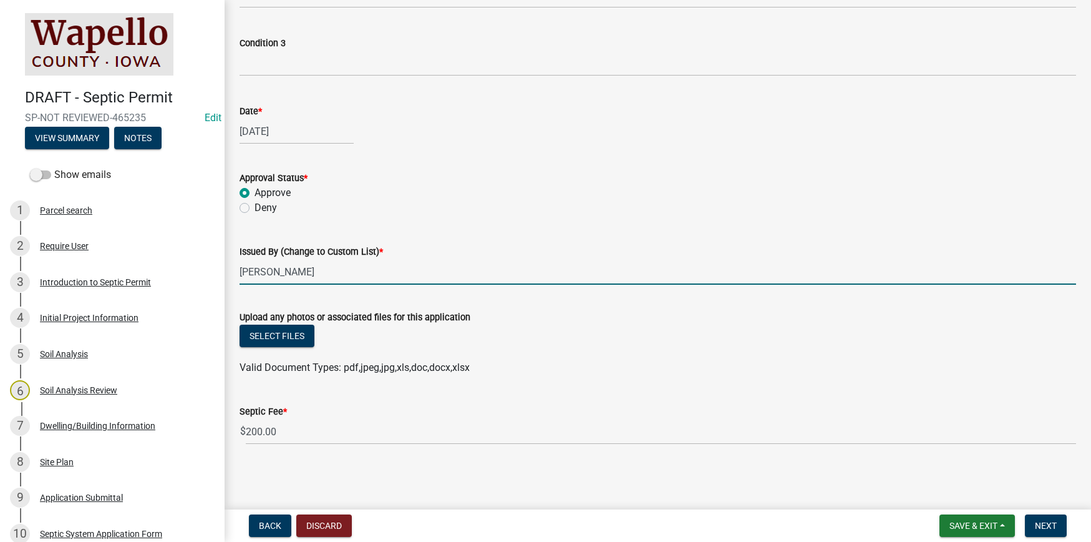
type input "[PERSON_NAME]"
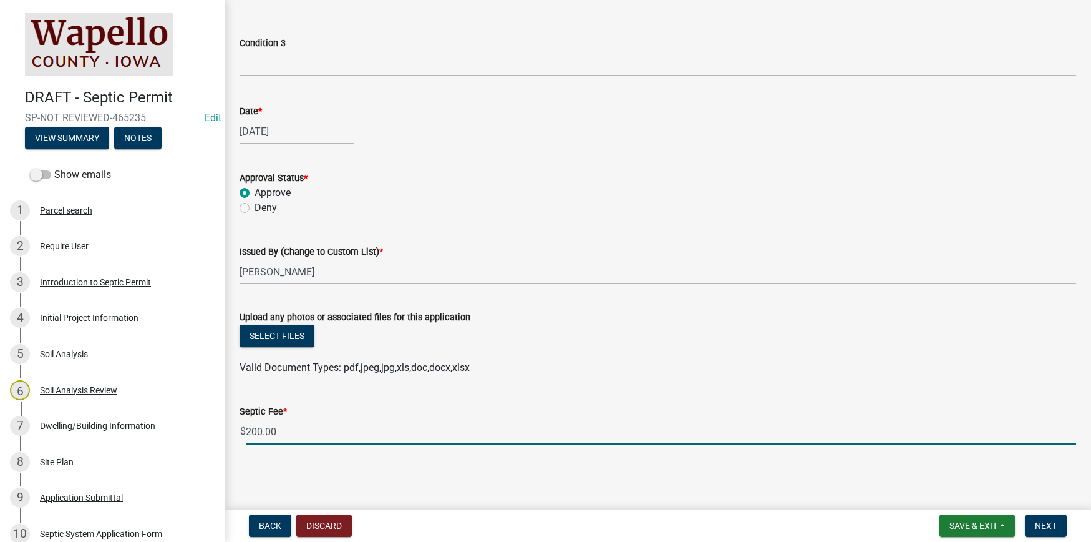
click at [285, 429] on input "200.00" at bounding box center [661, 432] width 830 height 26
type input "300.00"
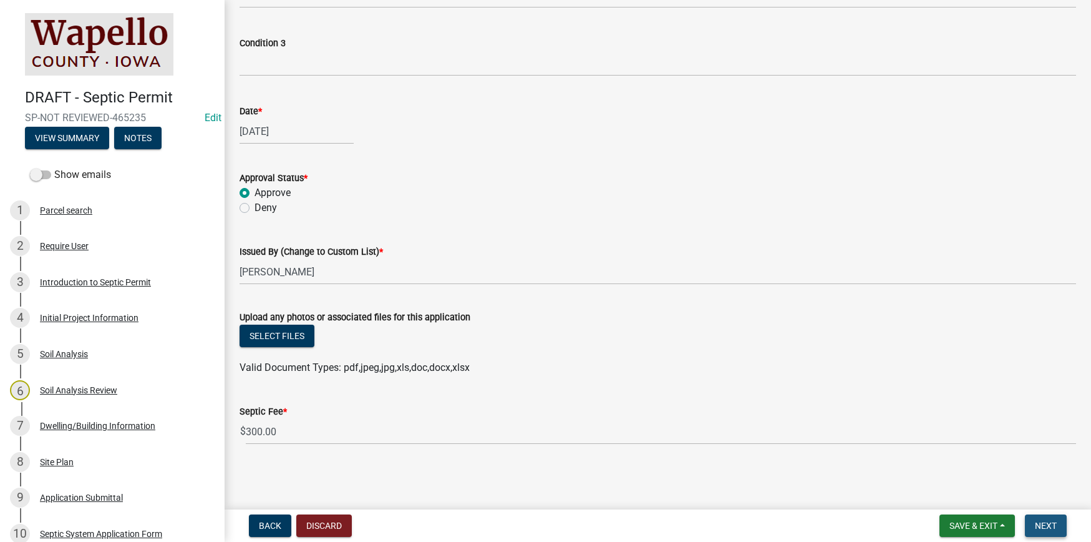
click at [1057, 523] on span "Next" at bounding box center [1046, 525] width 22 height 10
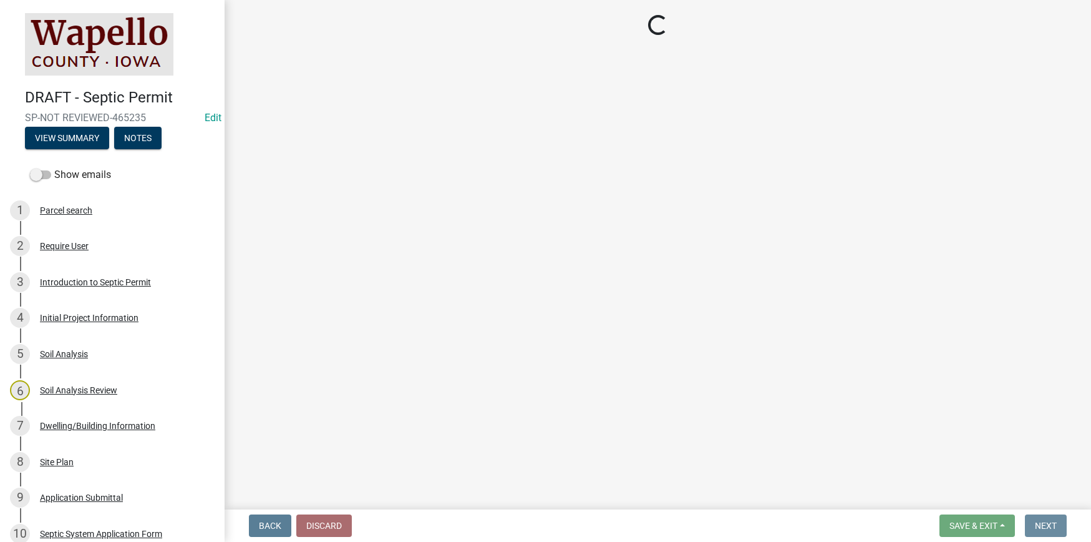
scroll to position [0, 0]
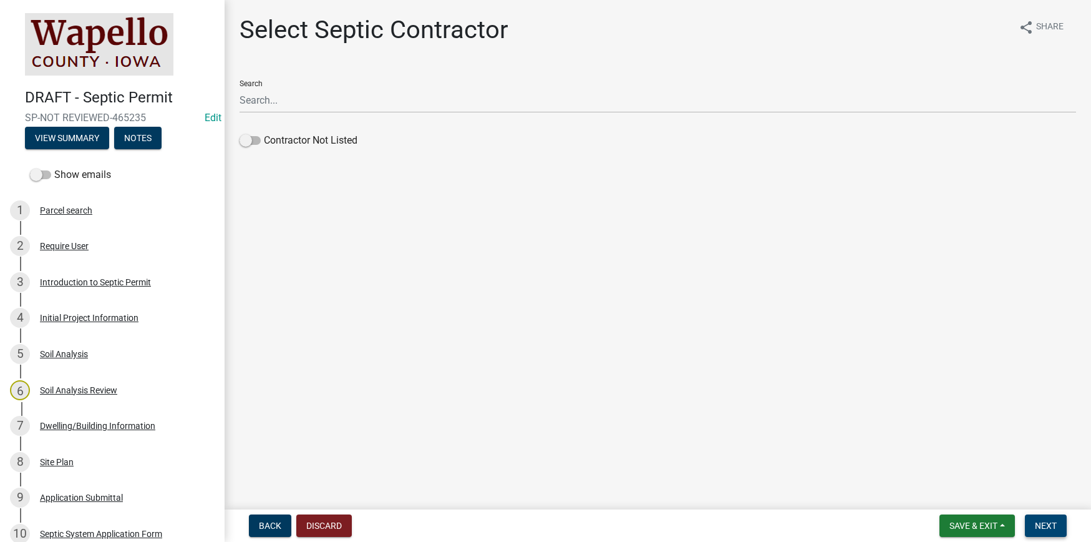
click at [1046, 523] on span "Next" at bounding box center [1046, 525] width 22 height 10
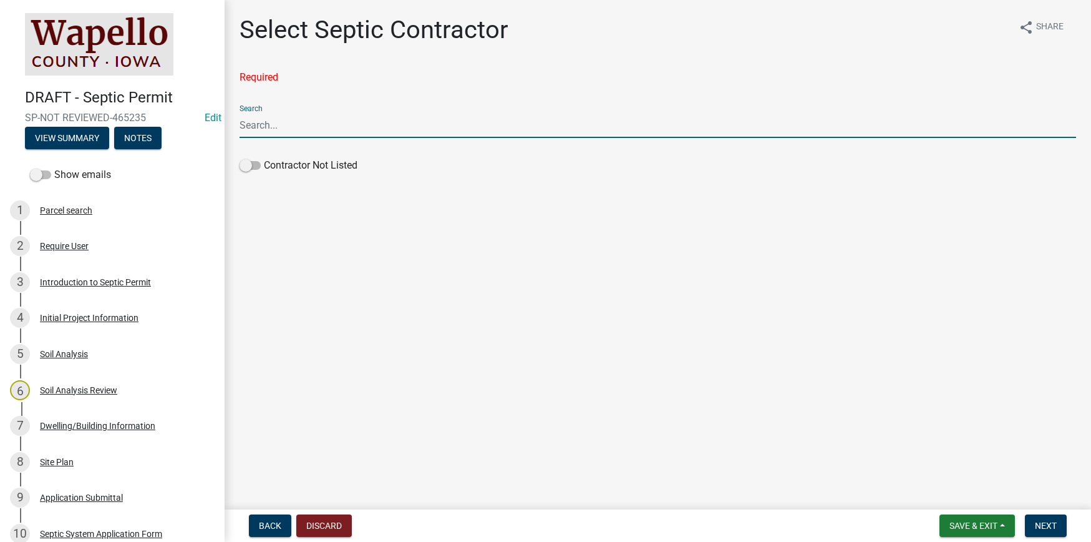
click at [258, 127] on input "Search" at bounding box center [658, 125] width 837 height 26
type input "[PERSON_NAME] Septic"
click at [1039, 523] on span "Next" at bounding box center [1046, 525] width 22 height 10
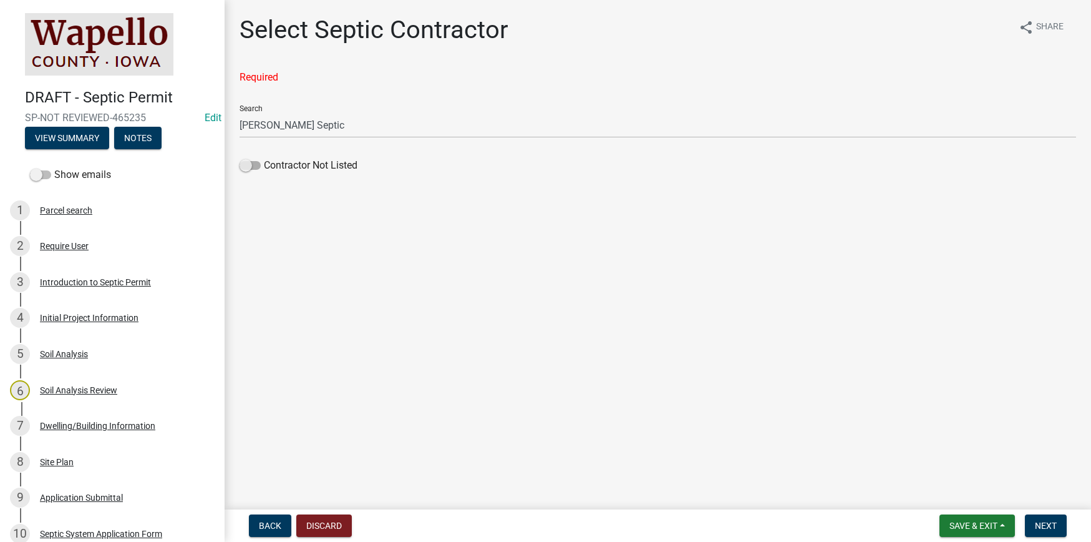
click at [251, 164] on span at bounding box center [250, 165] width 21 height 9
click at [264, 158] on input "Contractor Not Listed" at bounding box center [264, 158] width 0 height 0
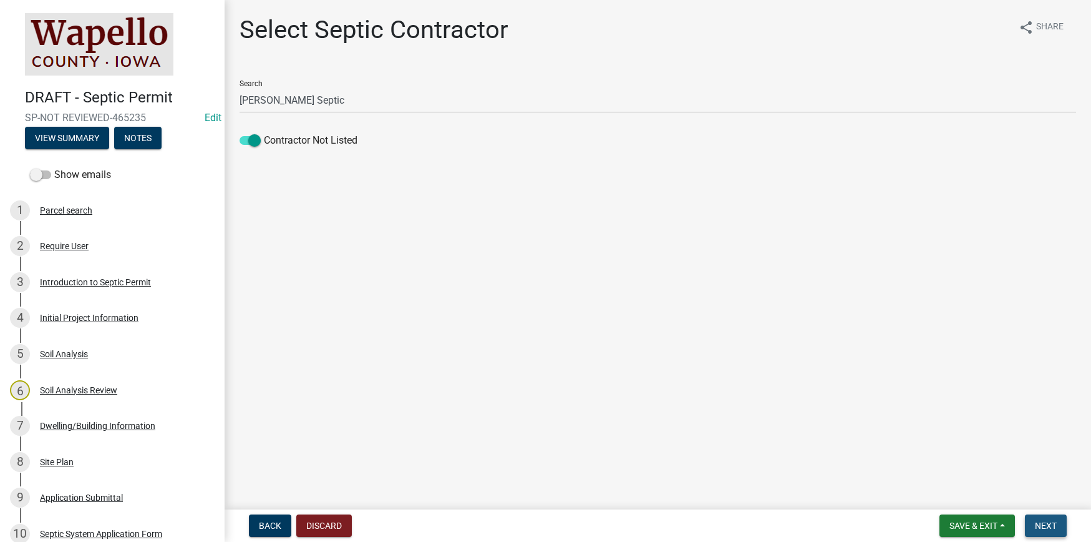
click at [1050, 522] on span "Next" at bounding box center [1046, 525] width 22 height 10
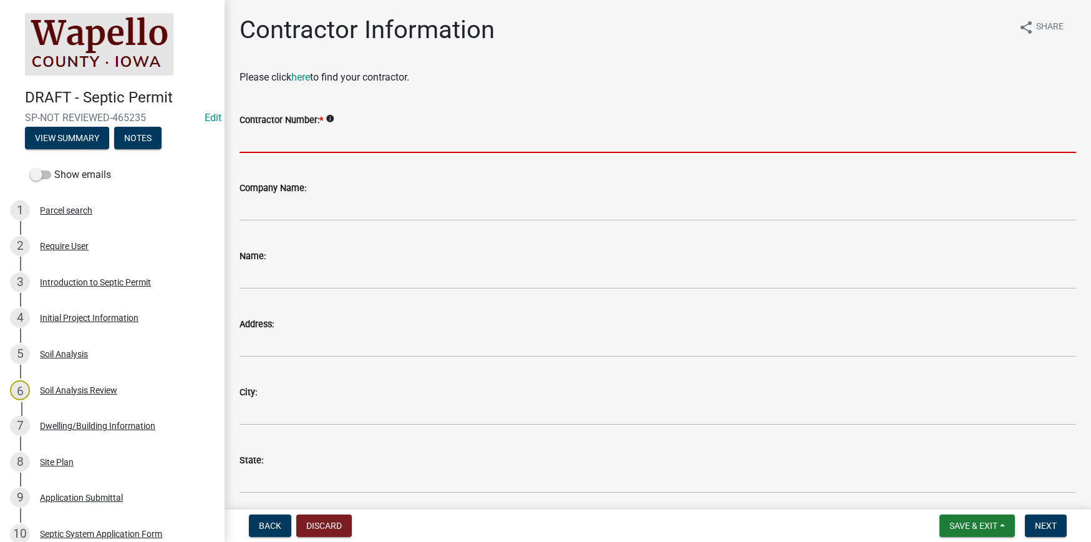
click at [258, 149] on input "Contractor Number: *" at bounding box center [658, 140] width 837 height 26
type input "123456"
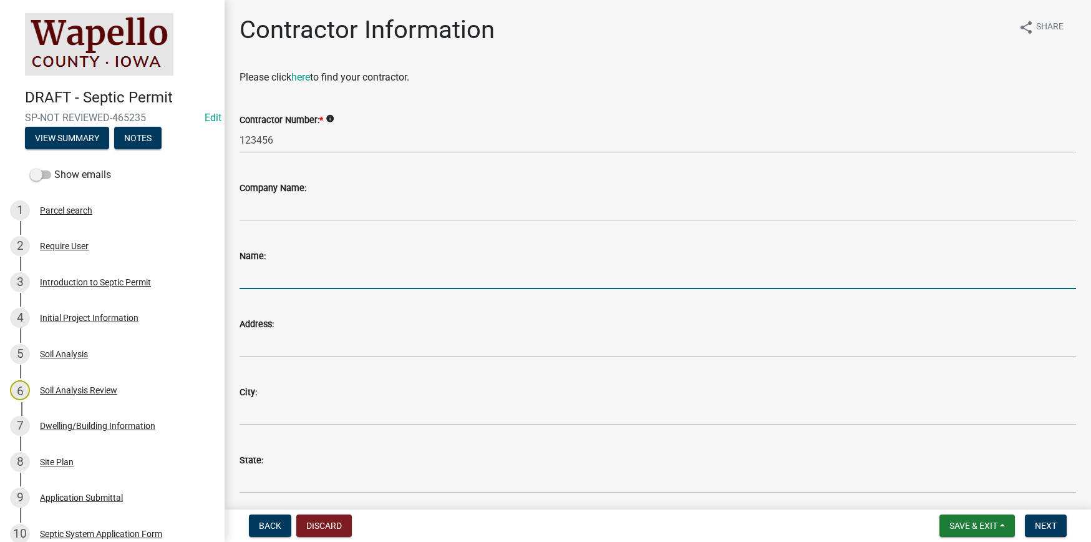
click at [260, 283] on input "Name:" at bounding box center [658, 276] width 837 height 26
type input "[PERSON_NAME]"
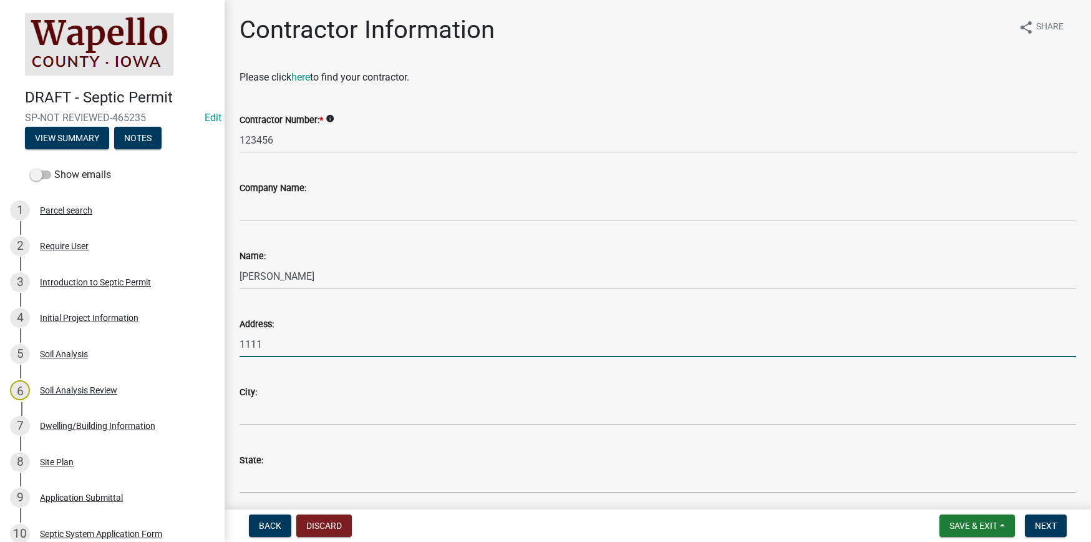
type input "1111"
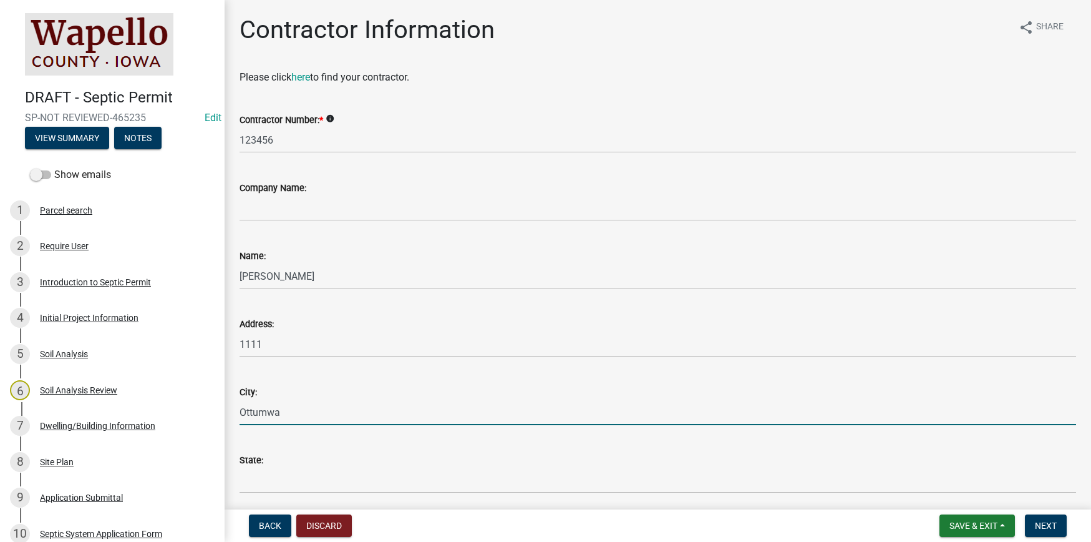
type input "Ottumwa"
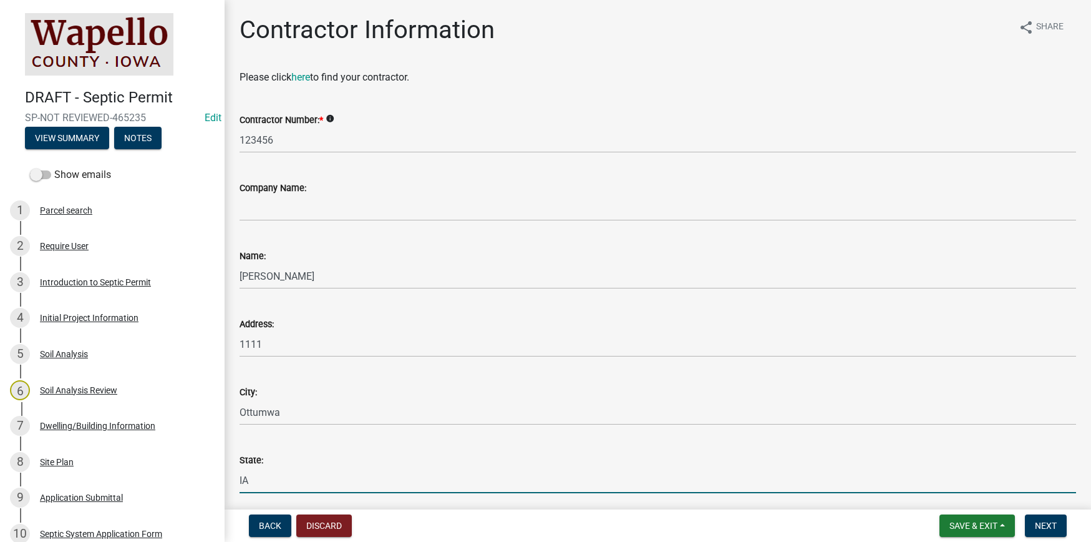
type input "IA"
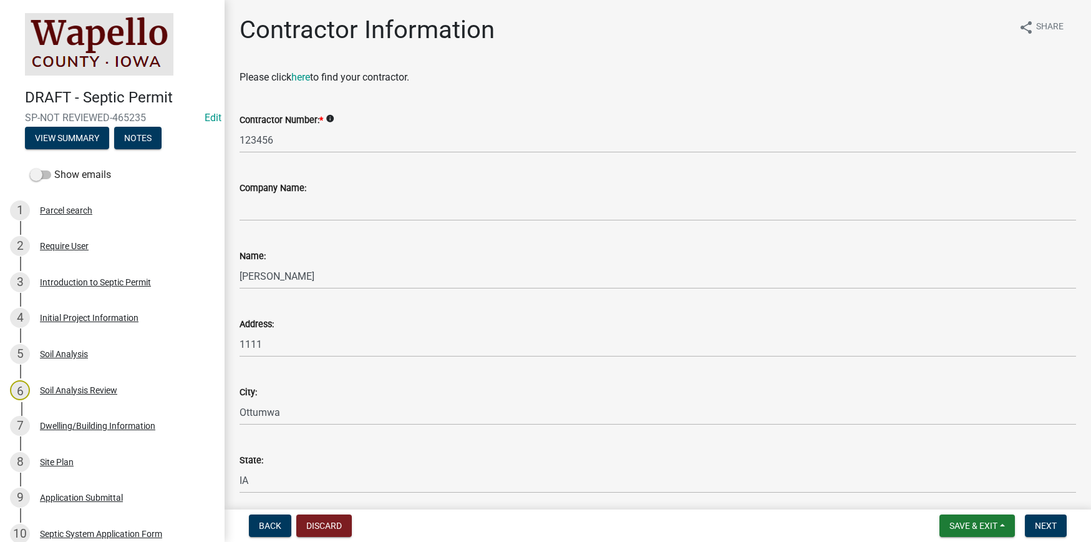
scroll to position [251, 0]
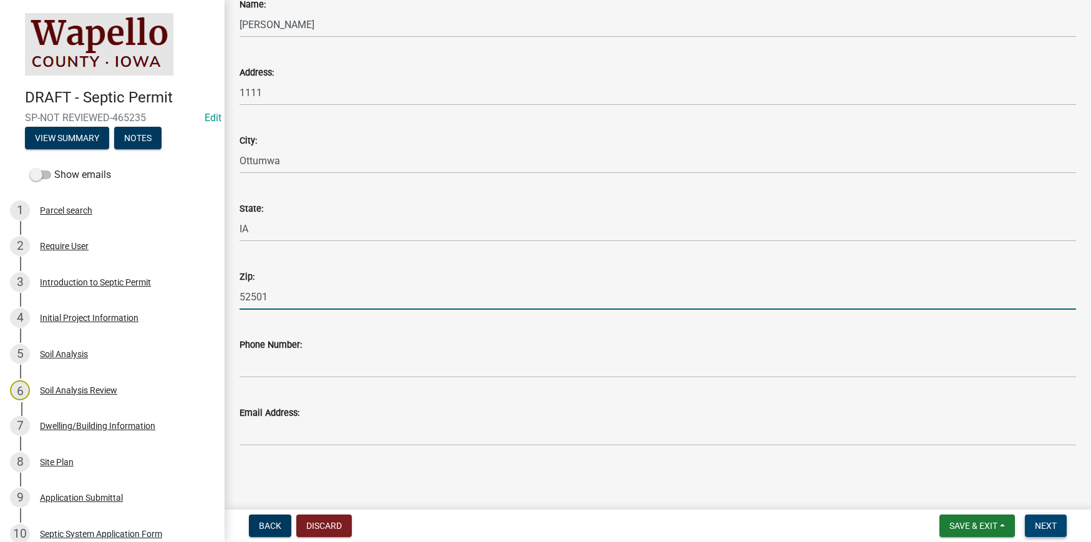
type input "52501"
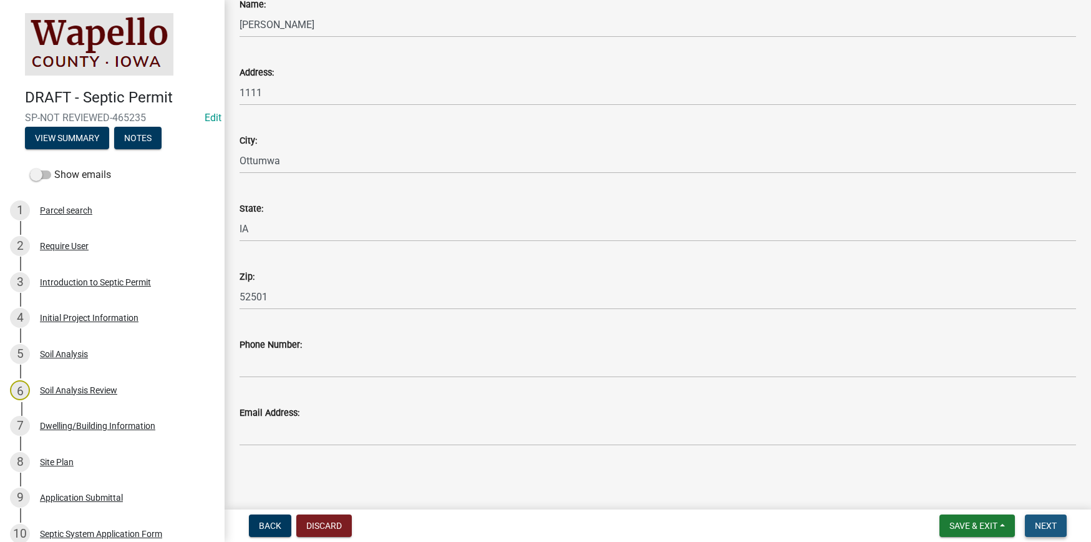
click at [1051, 518] on button "Next" at bounding box center [1046, 525] width 42 height 22
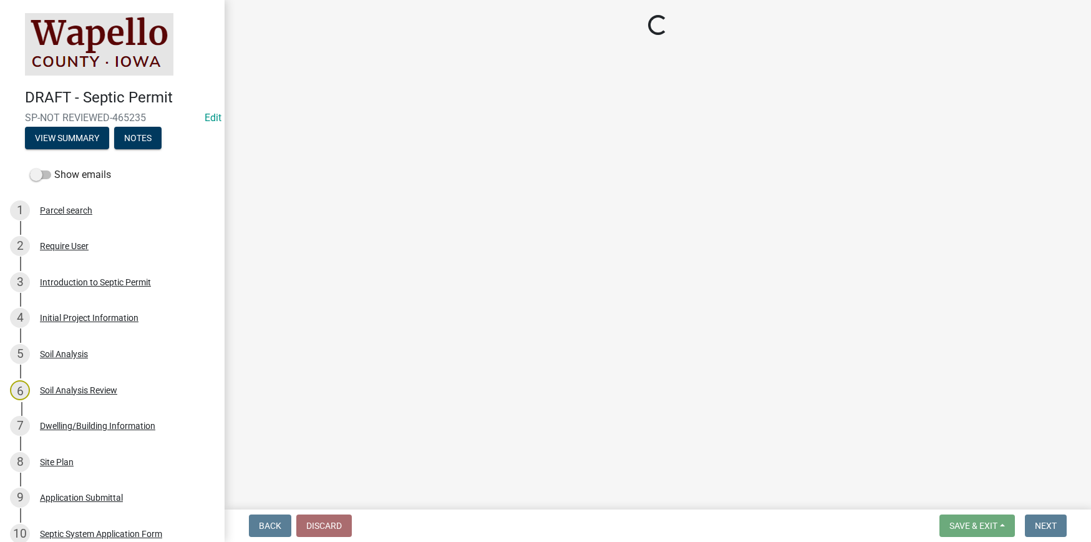
select select "2: 1"
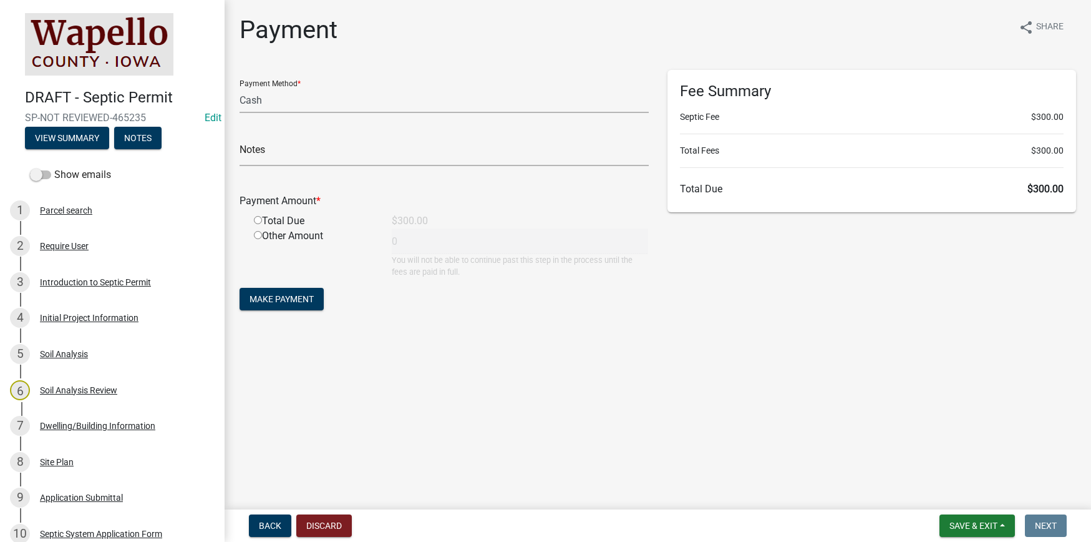
click at [260, 222] on input "radio" at bounding box center [258, 220] width 8 height 8
radio input "true"
type input "300"
click at [276, 296] on span "Make Payment" at bounding box center [282, 299] width 64 height 10
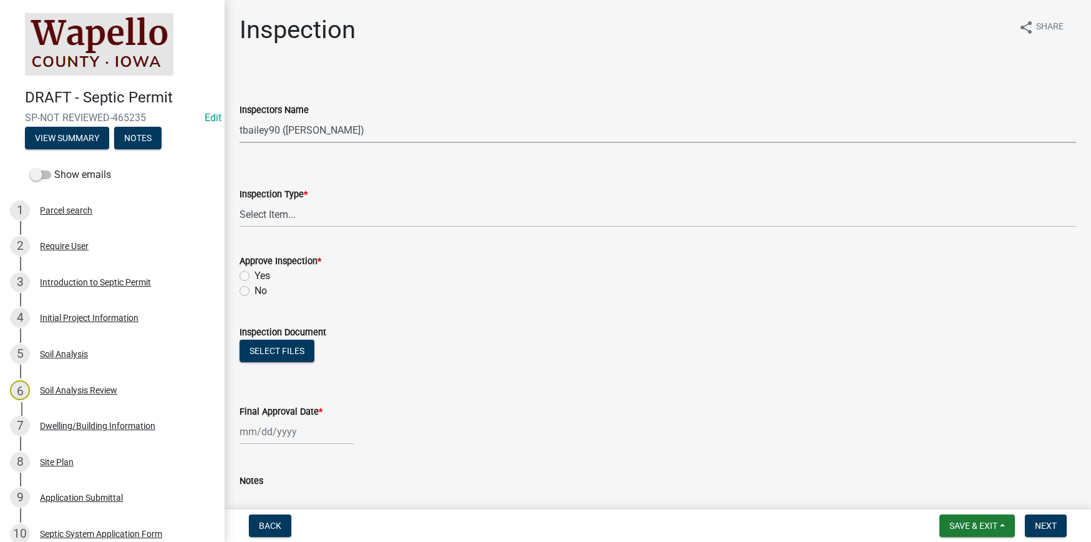
click at [351, 133] on select "Select Item... [PERSON_NAME] ([PERSON_NAME]) tbailey90 ([PERSON_NAME]) JhamannW…" at bounding box center [658, 130] width 837 height 26
select select "408f09a4-2532-4d1e-9bea-eda4bc62749f"
click at [240, 117] on select "Select Item... [PERSON_NAME] ([PERSON_NAME]) tbailey90 ([PERSON_NAME]) JhamannW…" at bounding box center [658, 130] width 837 height 26
click at [286, 211] on select "Select Item... Septic Inspection" at bounding box center [658, 215] width 837 height 26
click at [240, 202] on select "Select Item... Septic Inspection" at bounding box center [658, 215] width 837 height 26
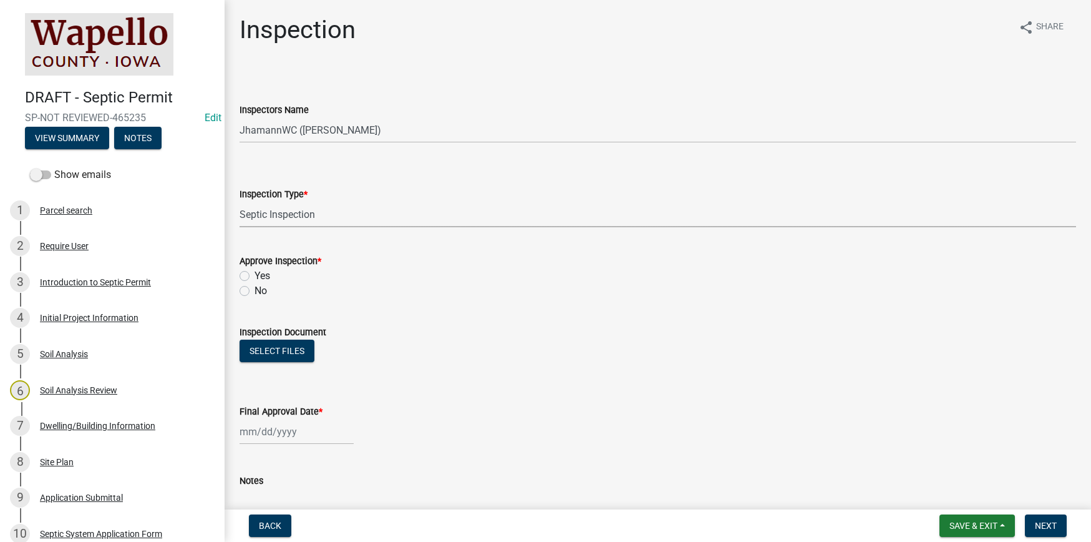
select select "866a55d3-c240-4fc3-b031-4753bfe7e5dd"
click at [255, 274] on label "Yes" at bounding box center [263, 275] width 16 height 15
click at [255, 274] on input "Yes" at bounding box center [259, 272] width 8 height 8
radio input "true"
click at [300, 344] on button "Select files" at bounding box center [277, 350] width 75 height 22
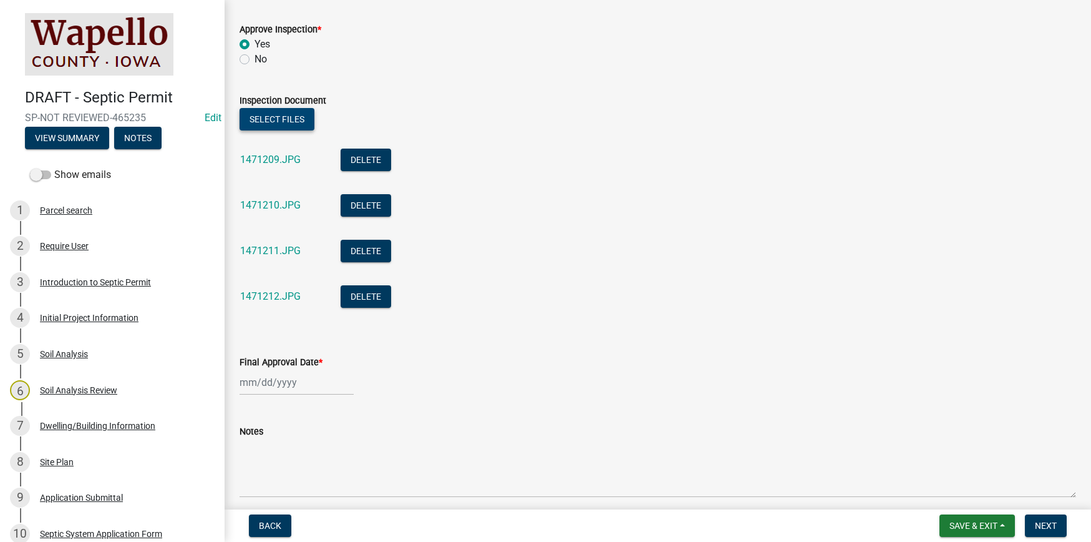
scroll to position [283, 0]
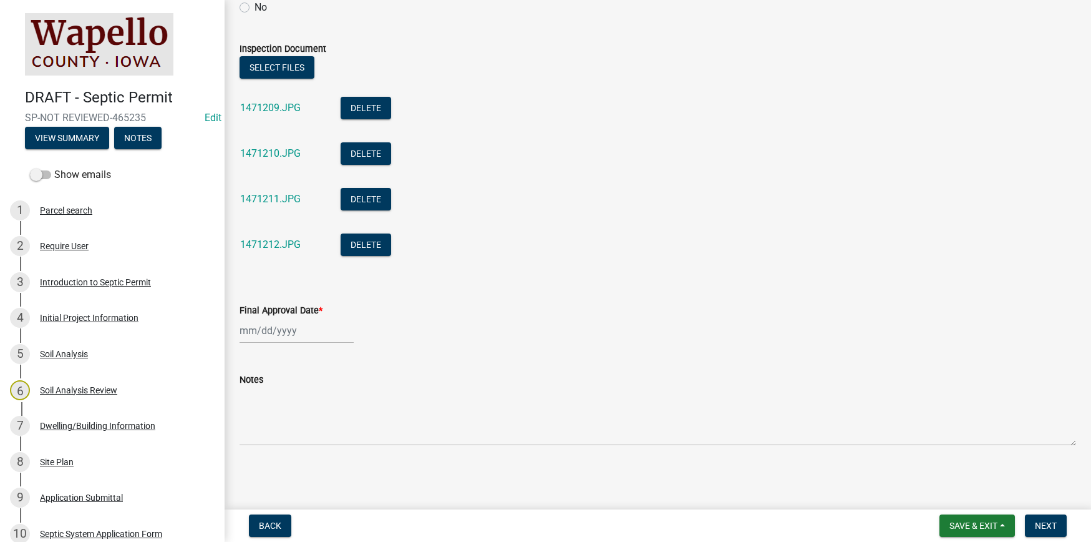
click at [306, 335] on div at bounding box center [297, 331] width 114 height 26
select select "8"
select select "2025"
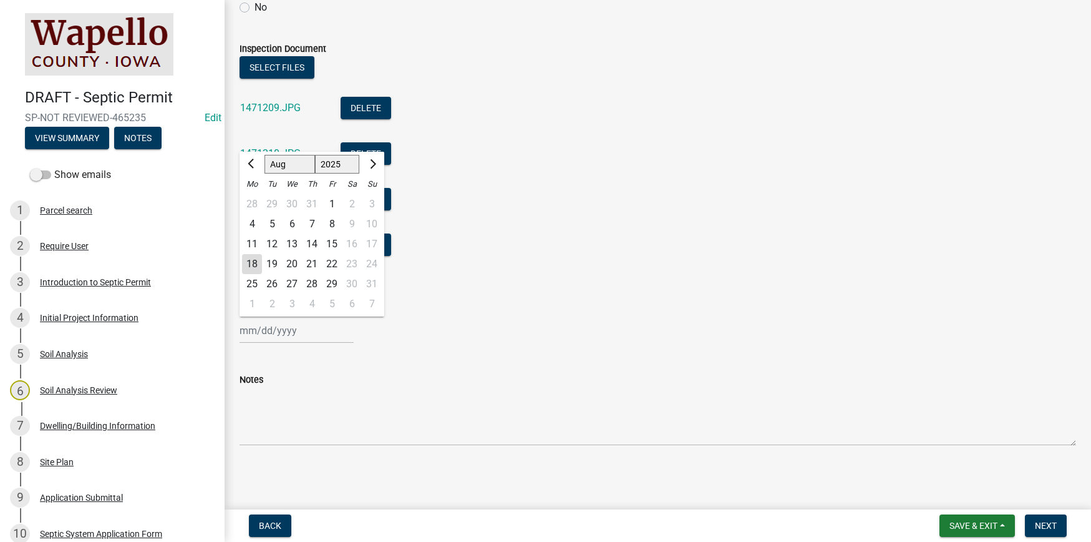
click at [245, 264] on div "18" at bounding box center [252, 264] width 20 height 20
type input "[DATE]"
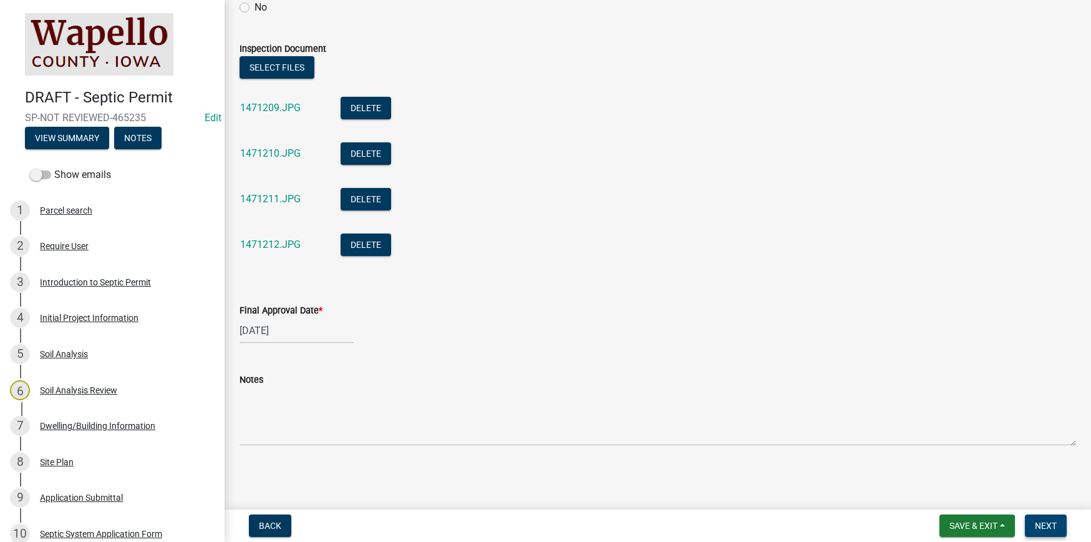
click at [1044, 517] on button "Next" at bounding box center [1046, 525] width 42 height 22
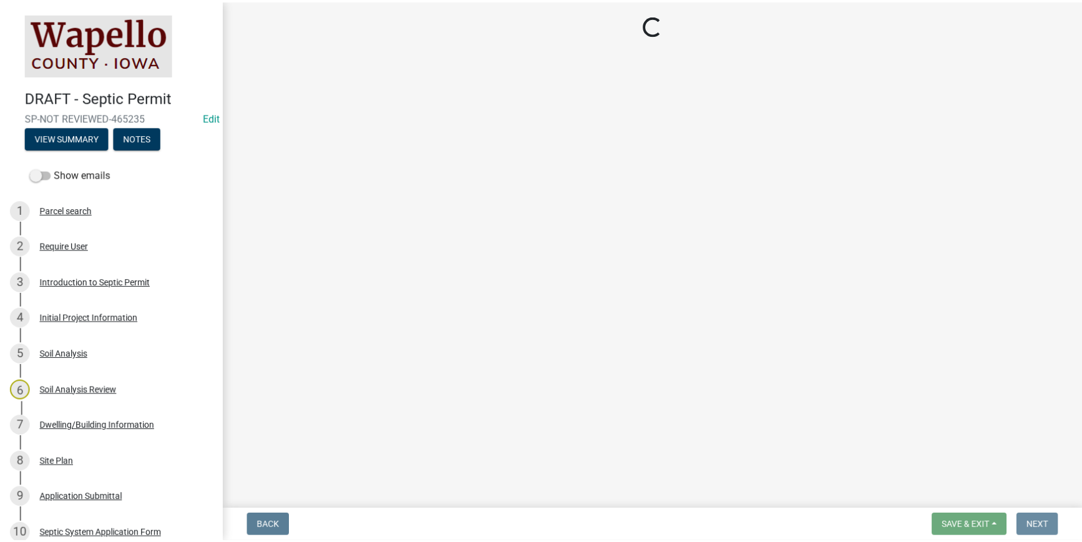
scroll to position [0, 0]
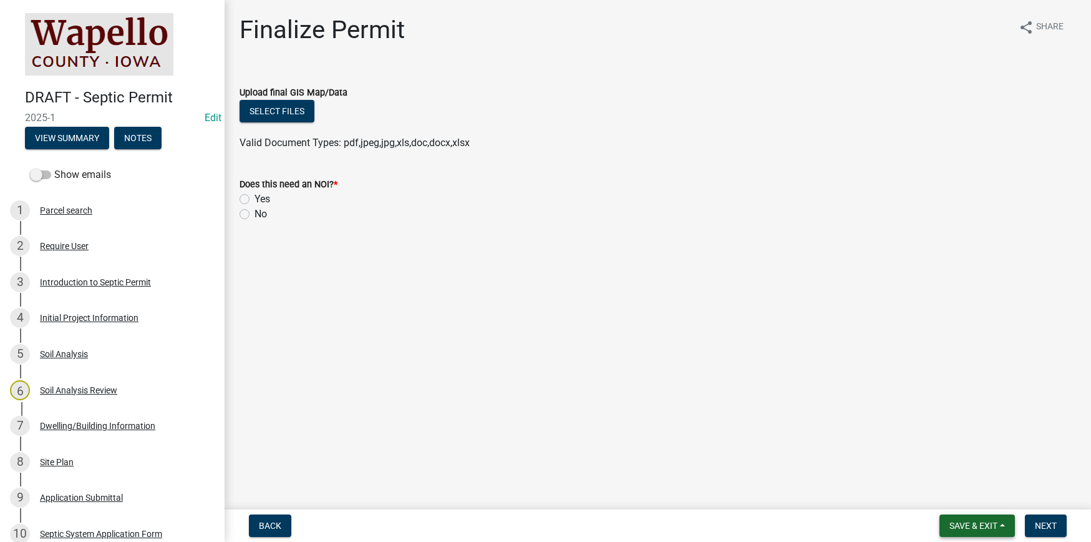
click at [993, 524] on span "Save & Exit" at bounding box center [974, 525] width 48 height 10
click at [974, 492] on button "Save & Exit" at bounding box center [965, 493] width 100 height 30
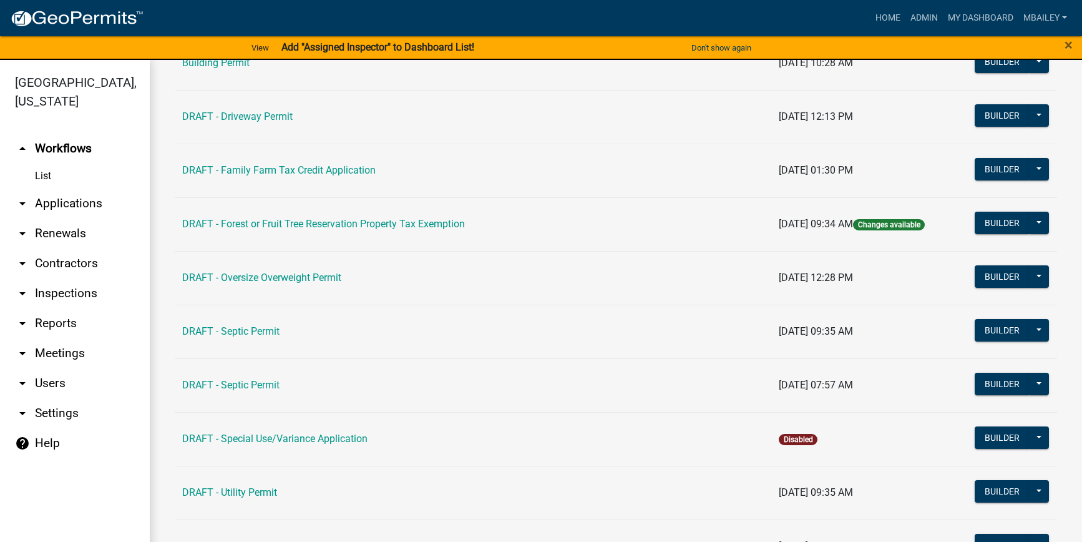
scroll to position [312, 0]
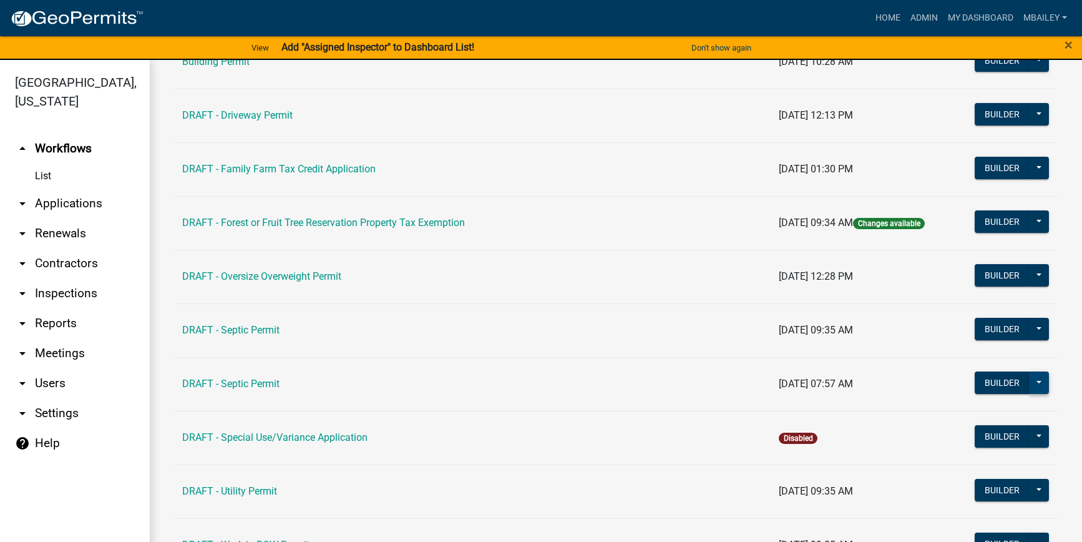
click at [1029, 379] on button at bounding box center [1039, 382] width 20 height 22
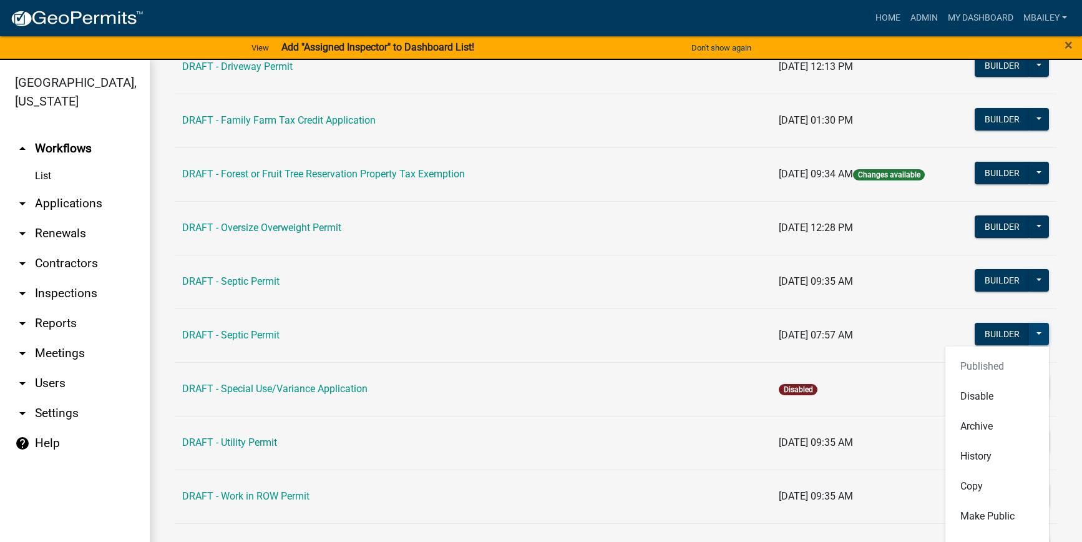
scroll to position [437, 0]
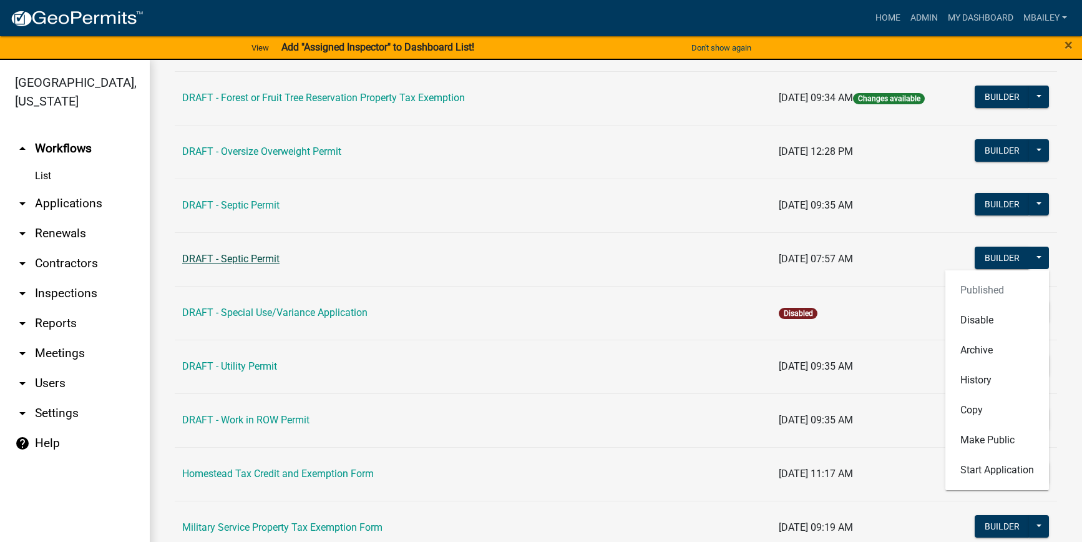
click at [251, 261] on link "DRAFT - Septic Permit" at bounding box center [230, 259] width 97 height 12
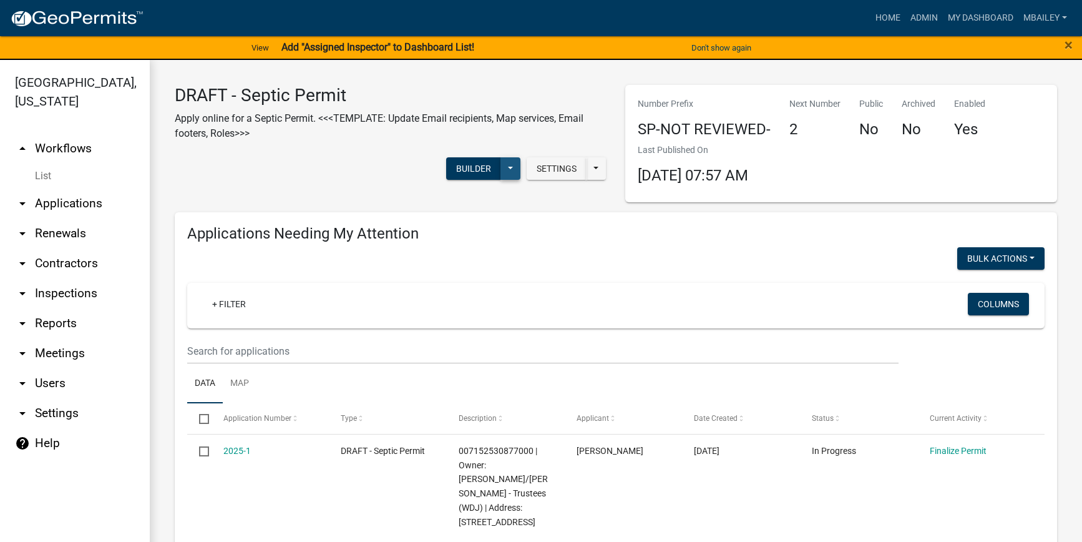
click at [507, 163] on button at bounding box center [510, 168] width 20 height 22
click at [343, 165] on div "Settings Start Application URL Start Application URL With Parcel ID Builder Pub…" at bounding box center [390, 170] width 450 height 38
click at [586, 167] on button at bounding box center [596, 168] width 20 height 22
click at [312, 167] on div "Settings Start Application URL Start Application URL With Parcel ID Builder Pub…" at bounding box center [390, 170] width 450 height 38
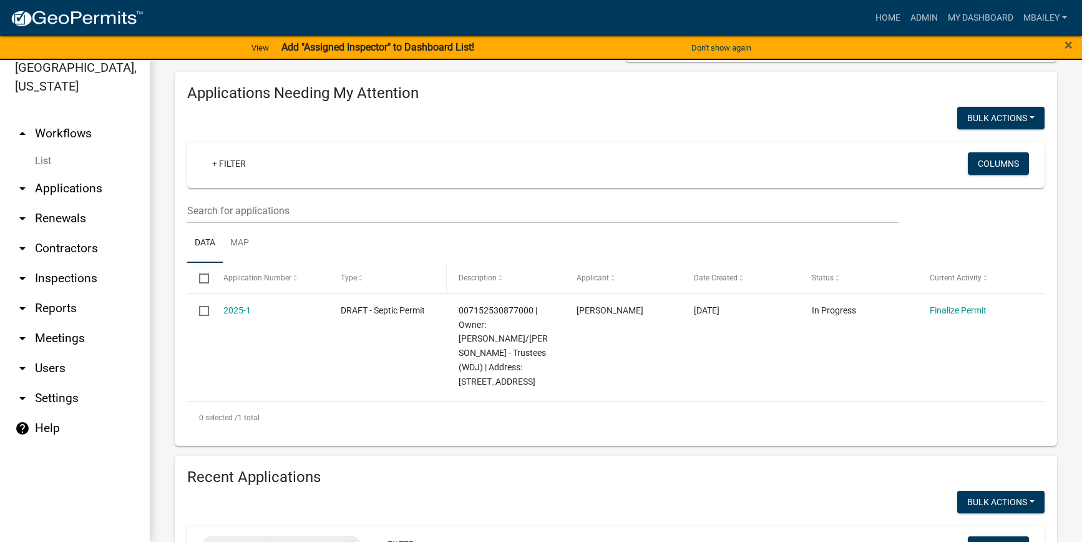
scroll to position [187, 0]
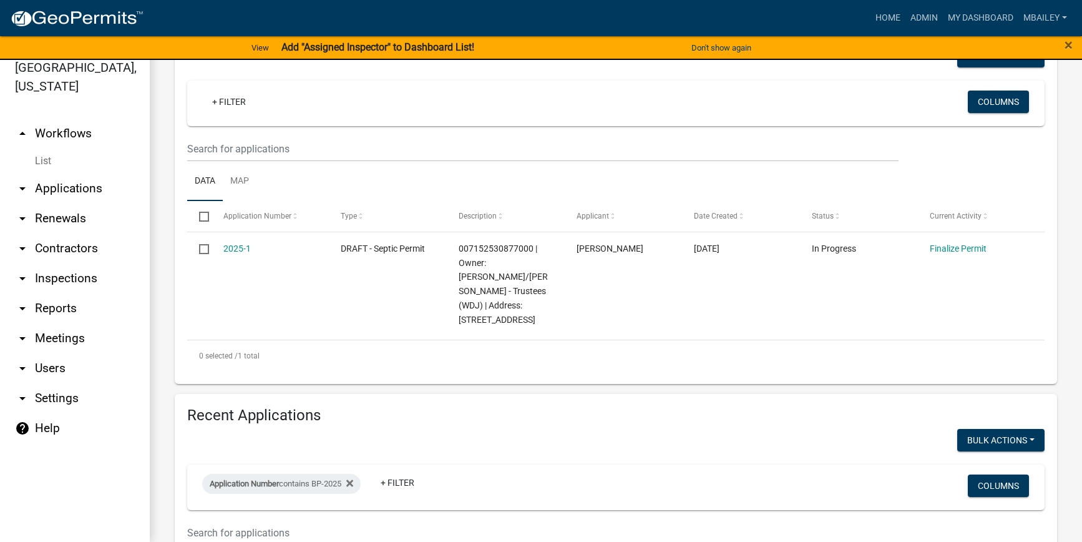
click at [25, 391] on icon "arrow_drop_down" at bounding box center [22, 398] width 15 height 15
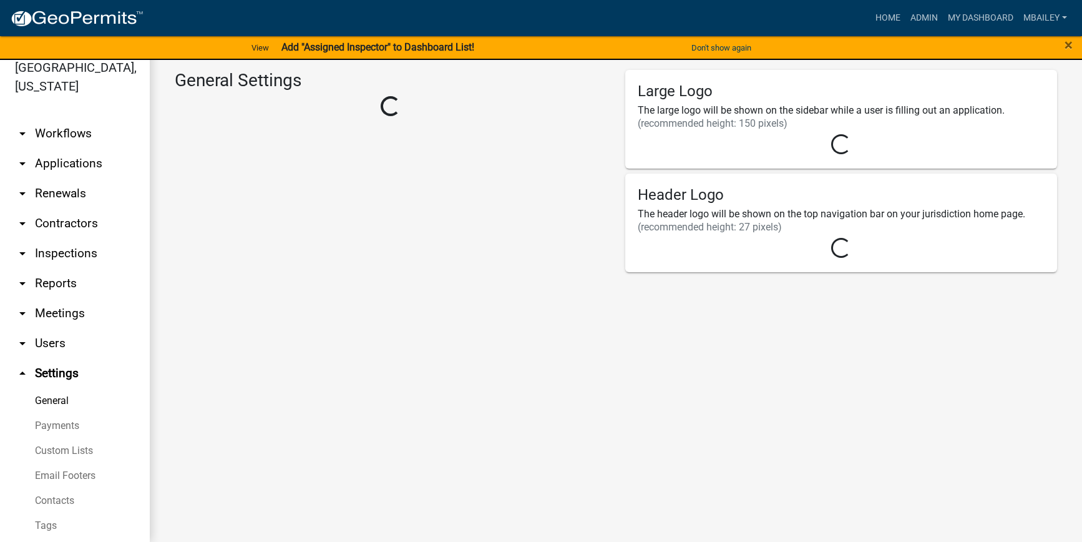
select select "IA"
select select "Central Standard Time"
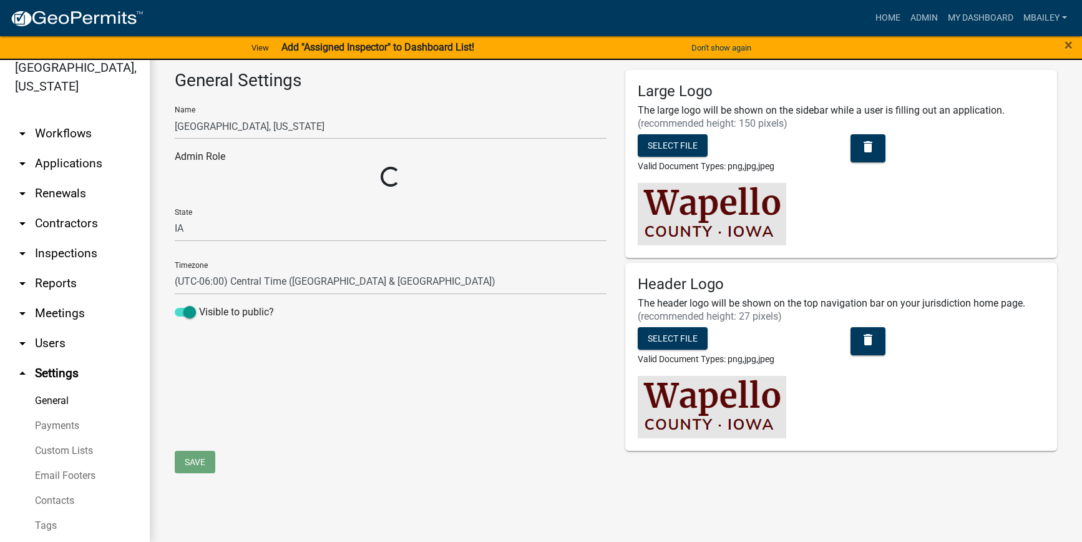
select select "6d37f2b2-a7ee-4e4f-b5db-6acf6f372bcf"
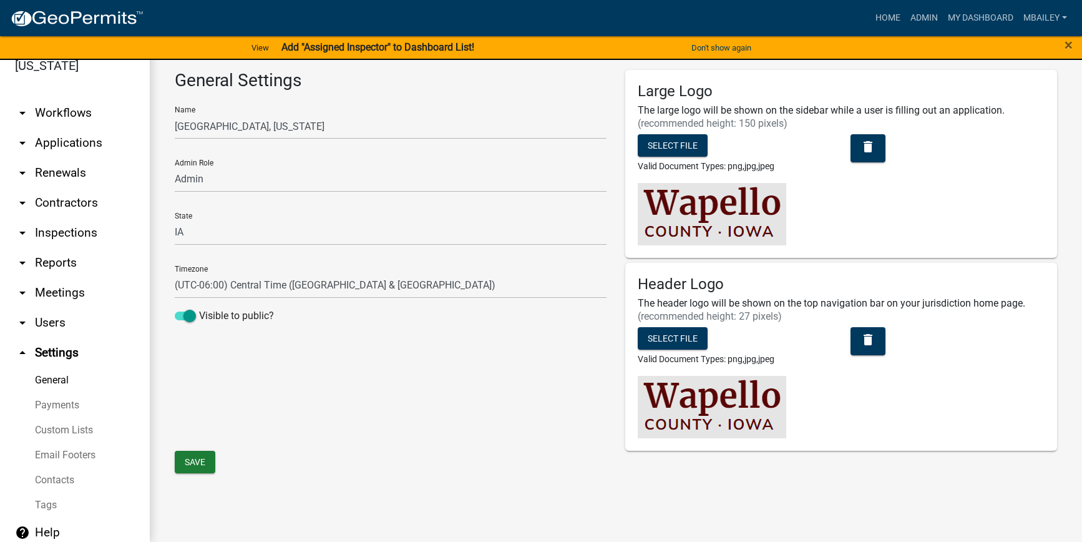
scroll to position [31, 0]
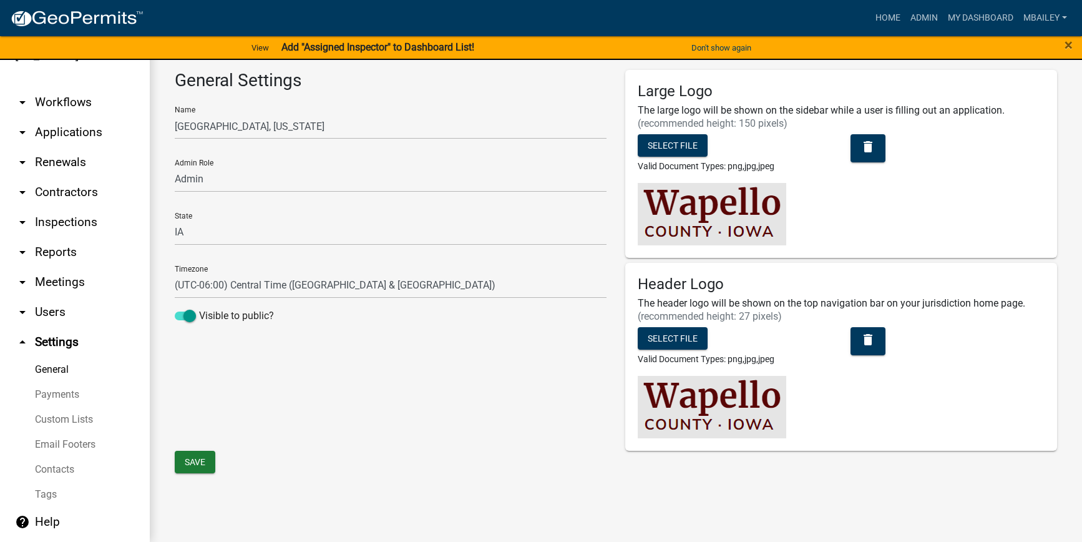
click at [22, 339] on icon "arrow_drop_up" at bounding box center [22, 341] width 15 height 15
click at [21, 339] on icon "arrow_drop_up" at bounding box center [22, 341] width 15 height 15
click at [23, 338] on icon "arrow_drop_up" at bounding box center [22, 341] width 15 height 15
click at [21, 313] on icon "arrow_drop_down" at bounding box center [22, 311] width 15 height 15
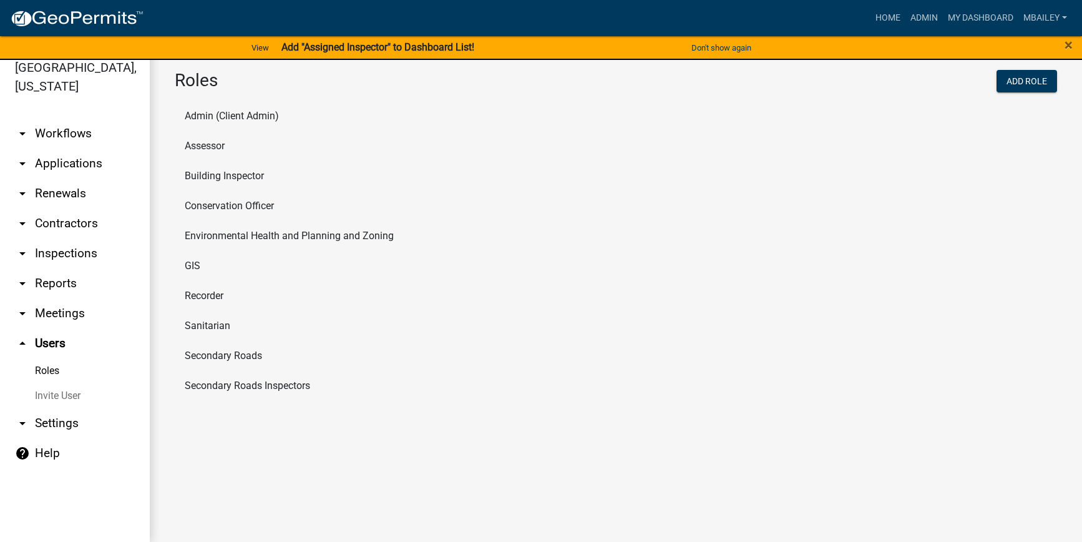
click at [21, 328] on link "arrow_drop_up Users" at bounding box center [75, 343] width 150 height 30
click at [54, 148] on link "arrow_drop_down Applications" at bounding box center [75, 163] width 150 height 30
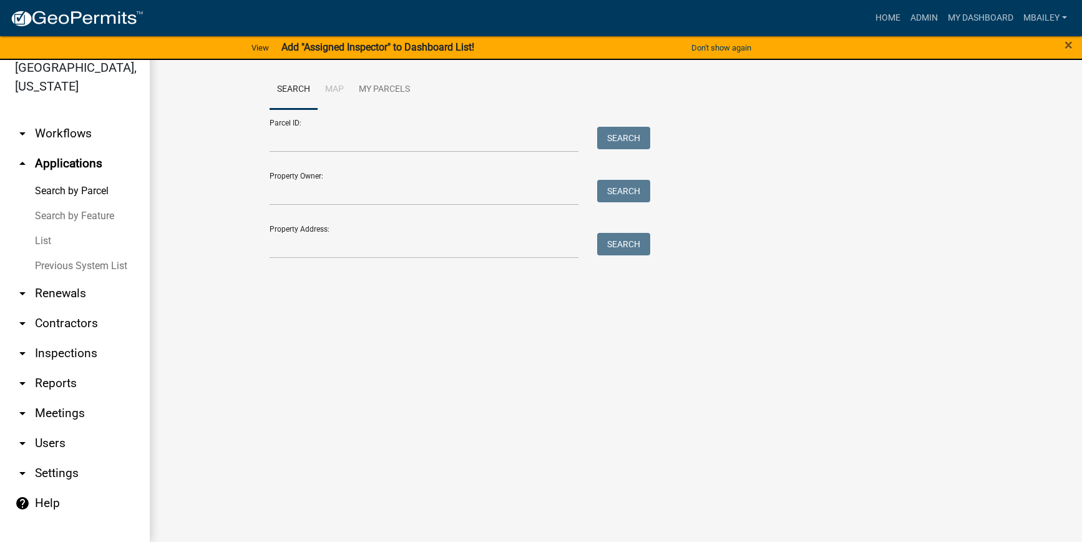
click at [52, 119] on link "arrow_drop_down Workflows" at bounding box center [75, 134] width 150 height 30
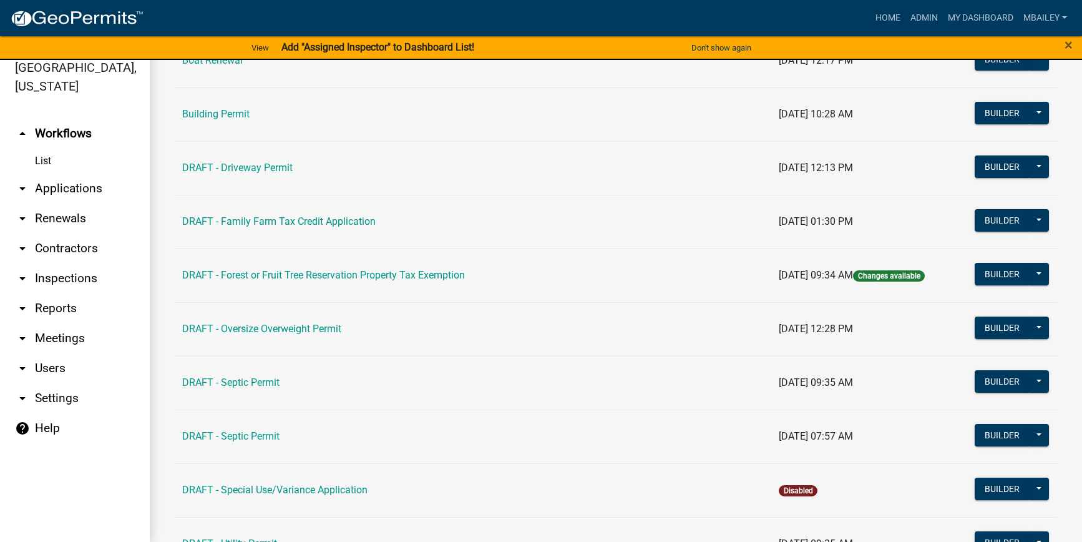
scroll to position [250, 0]
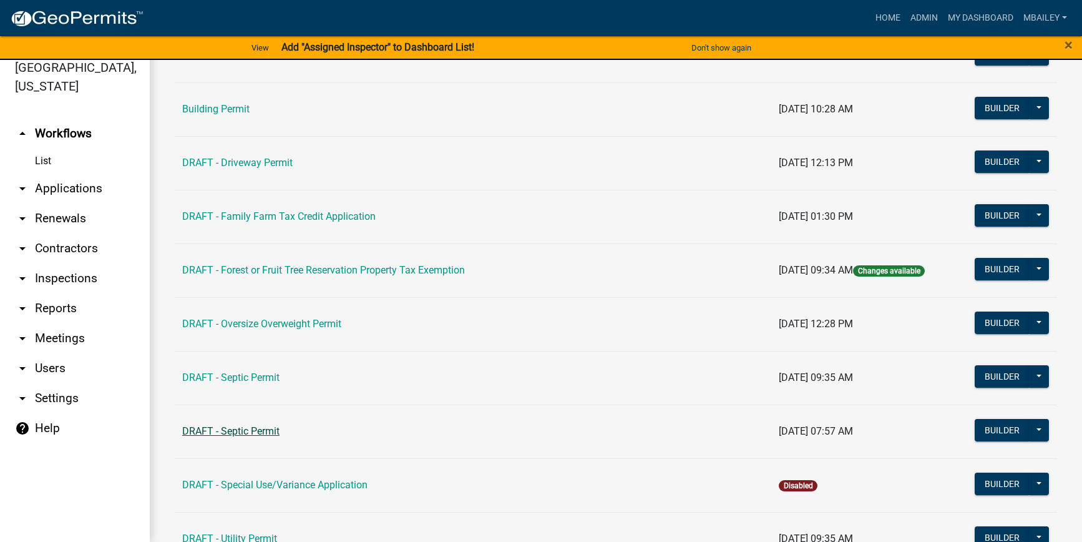
click at [250, 432] on link "DRAFT - Septic Permit" at bounding box center [230, 431] width 97 height 12
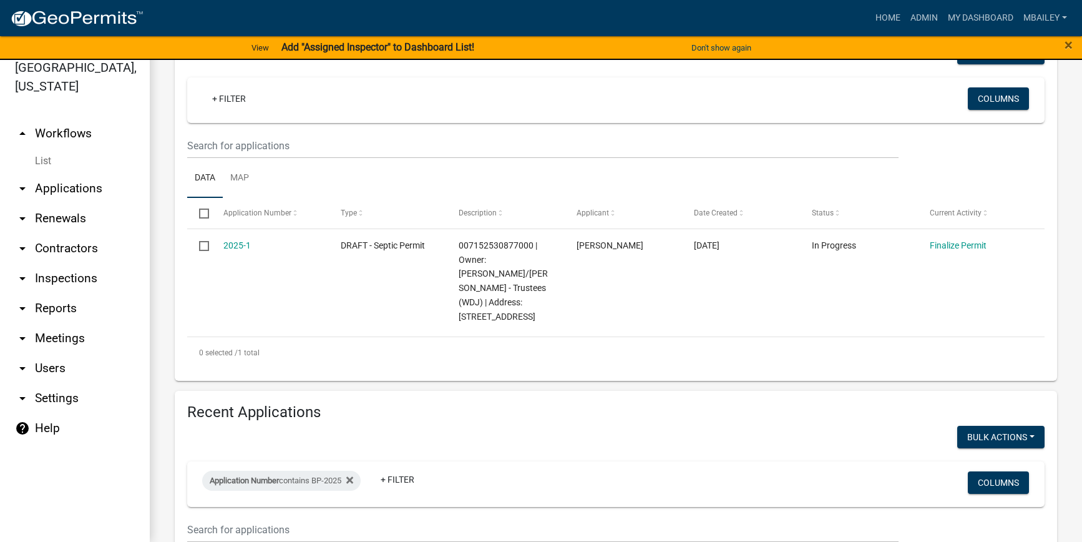
scroll to position [161, 0]
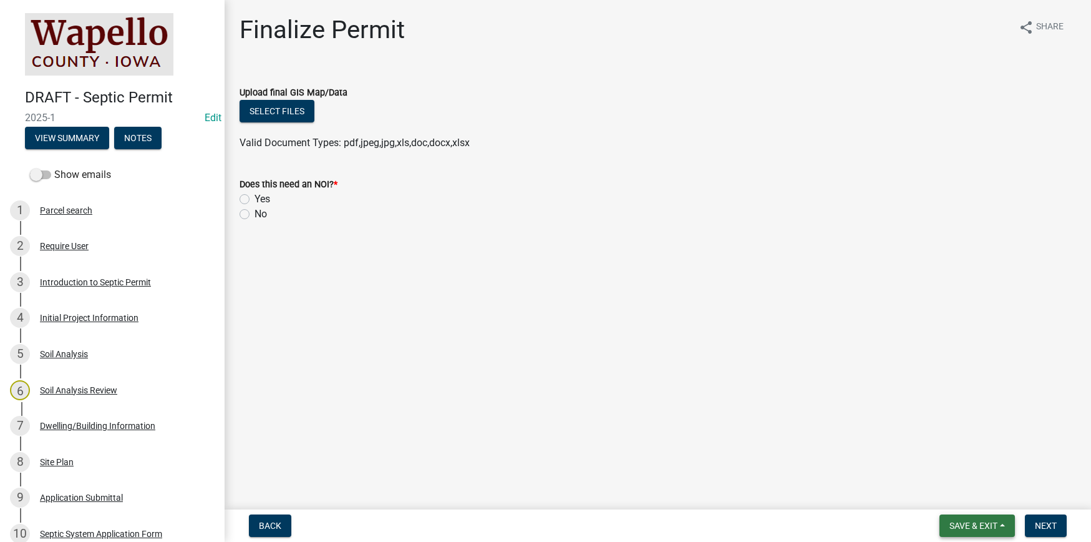
click at [998, 528] on button "Save & Exit" at bounding box center [977, 525] width 75 height 22
click at [973, 499] on button "Save & Exit" at bounding box center [965, 493] width 100 height 30
